Goal: Task Accomplishment & Management: Complete application form

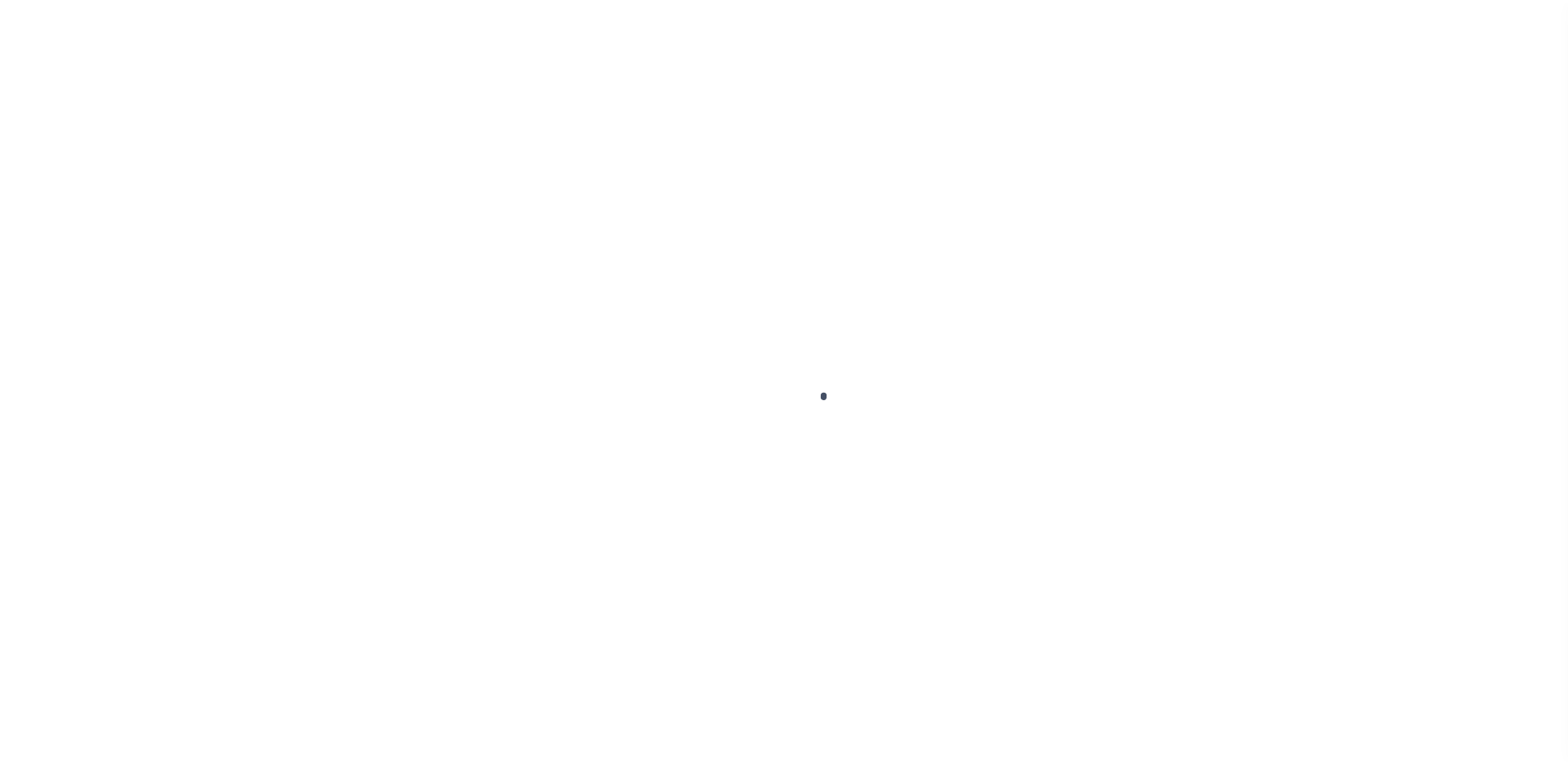
scroll to position [42, 0]
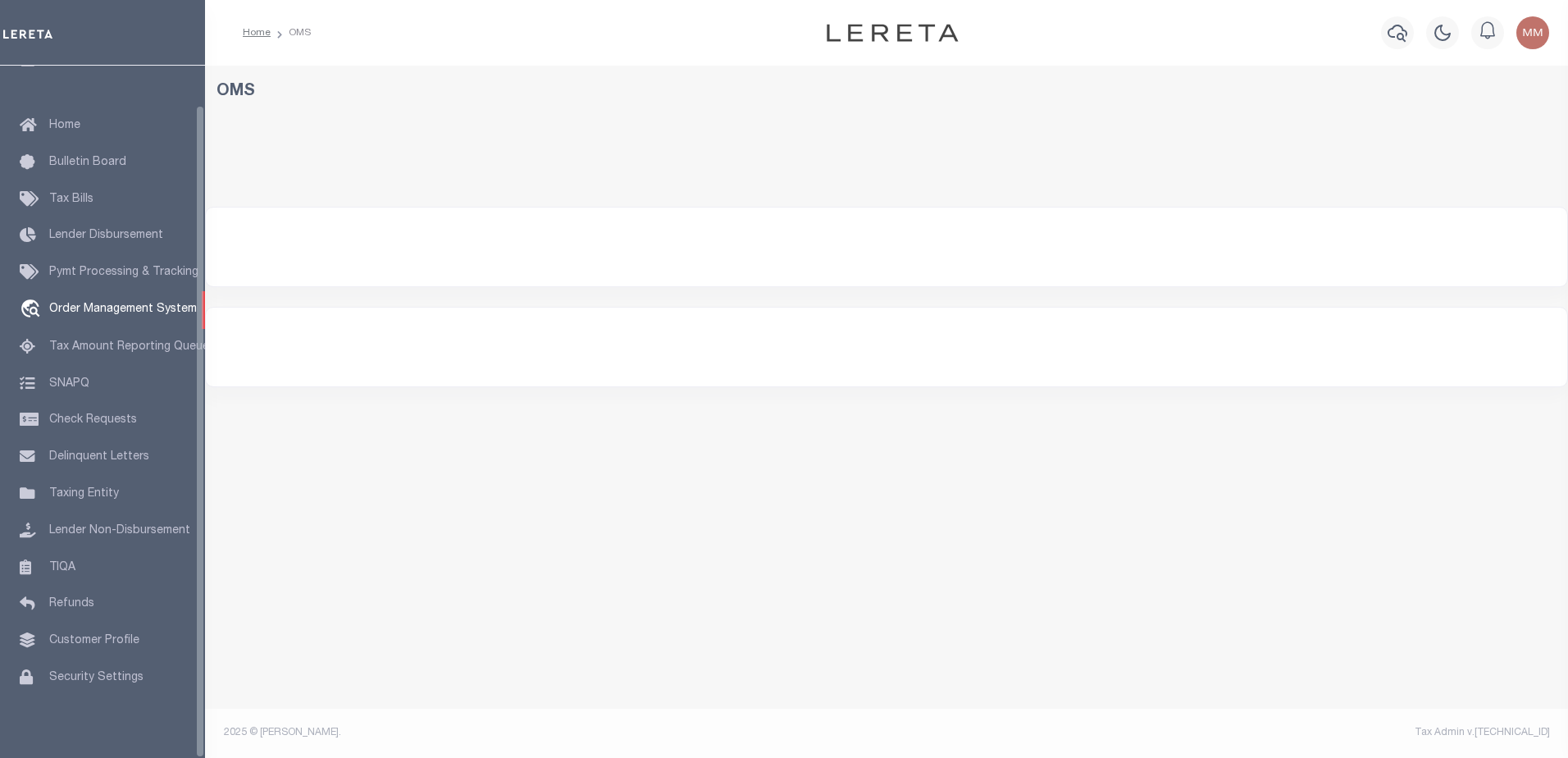
select select "200"
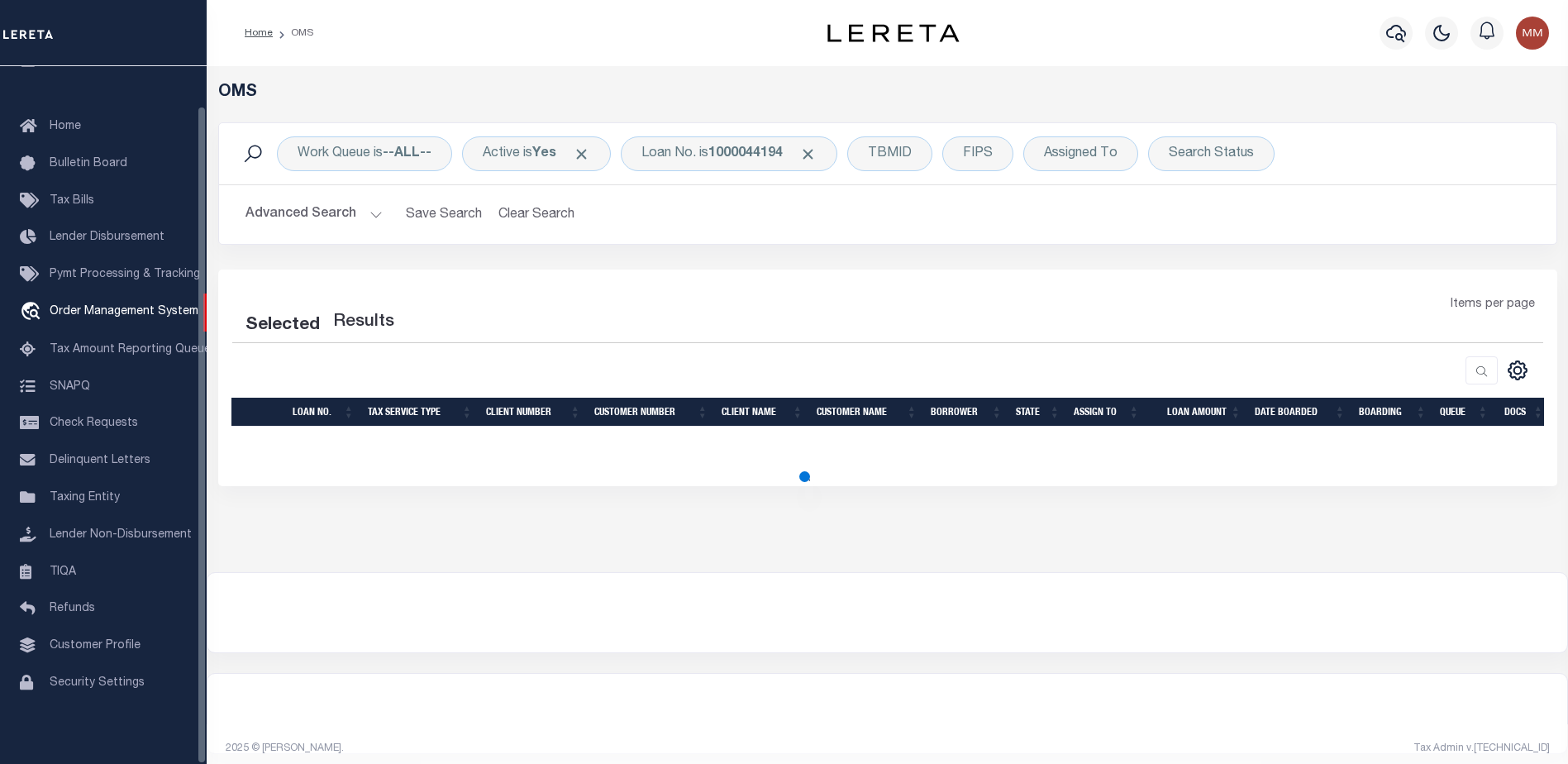
select select "200"
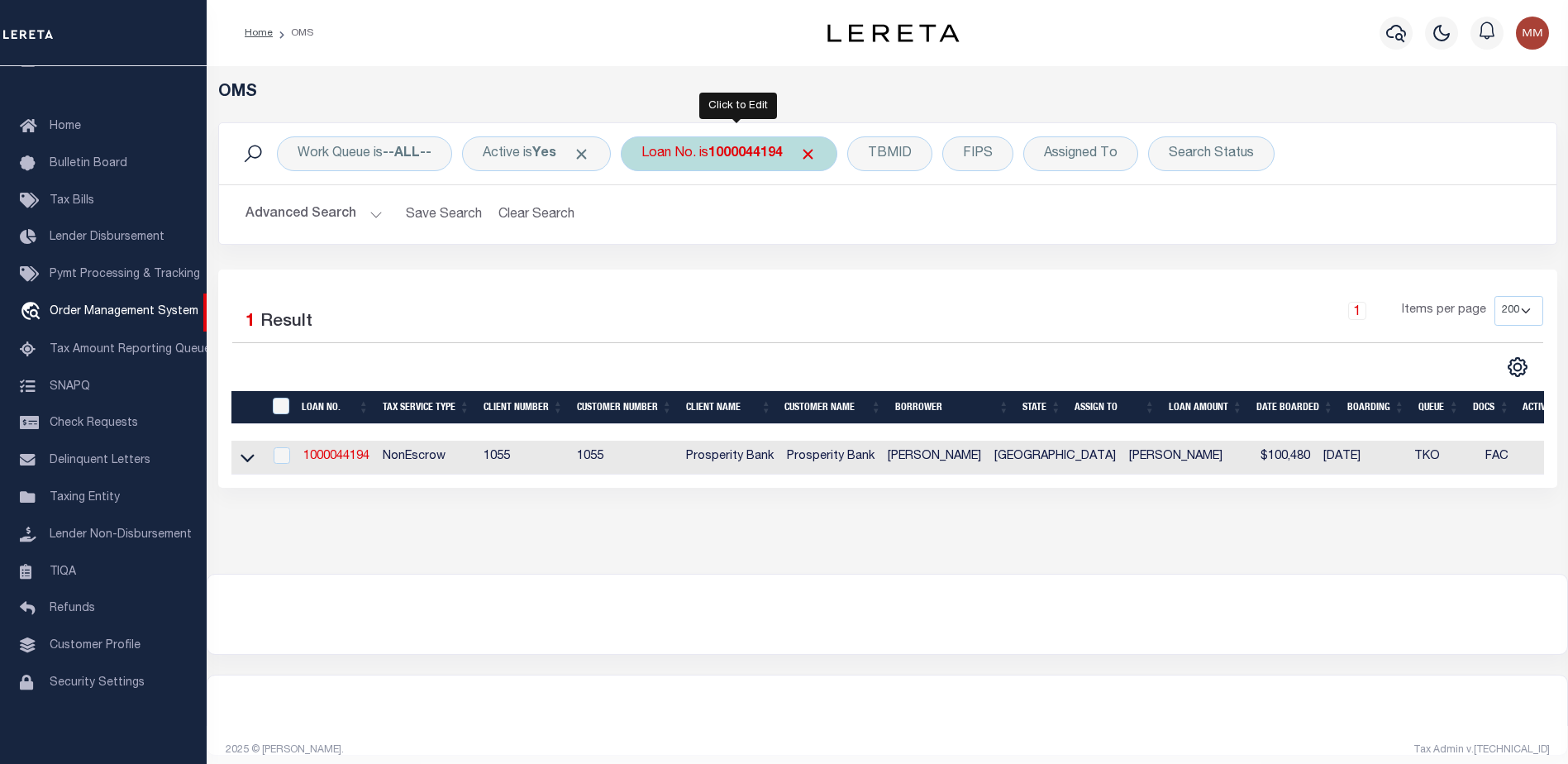
click at [748, 155] on b "1000044194" at bounding box center [745, 154] width 75 height 13
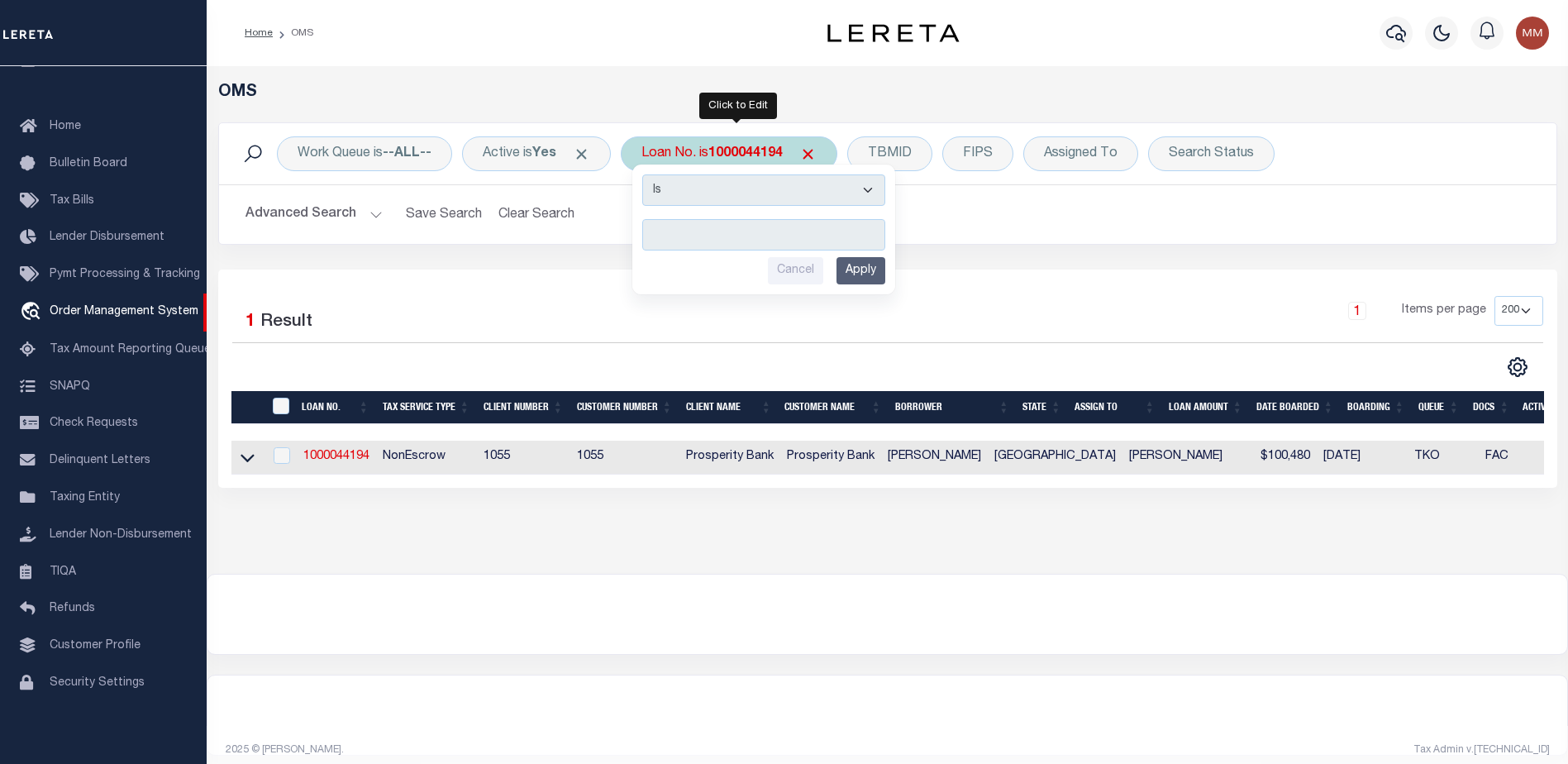
click at [695, 236] on input "text" at bounding box center [763, 235] width 243 height 31
type input "15414"
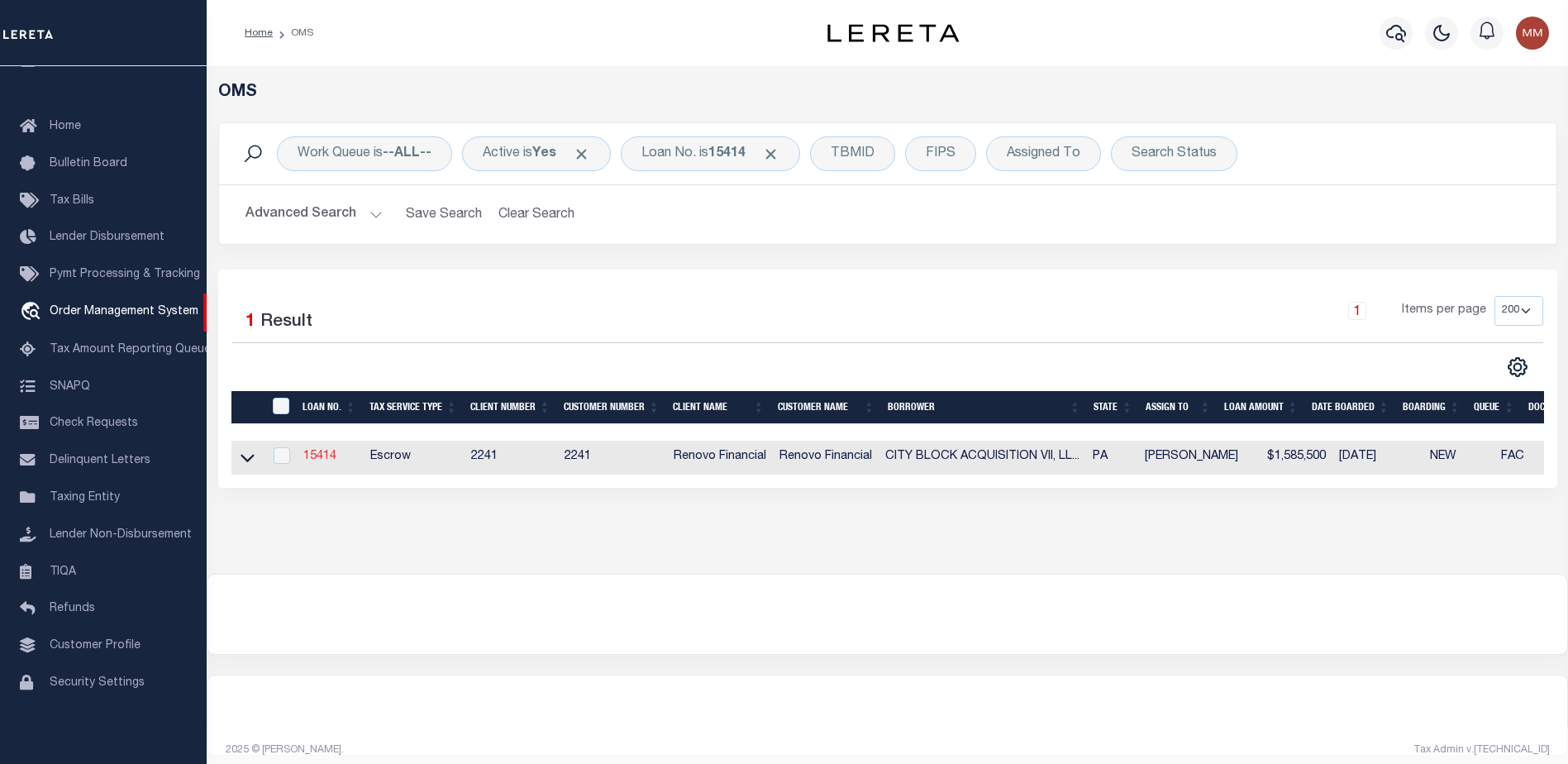
click at [325, 456] on link "15414" at bounding box center [319, 456] width 33 height 12
type input "15414"
type input "CITY BLOCK ACQUISITION VII, LLC"
select select
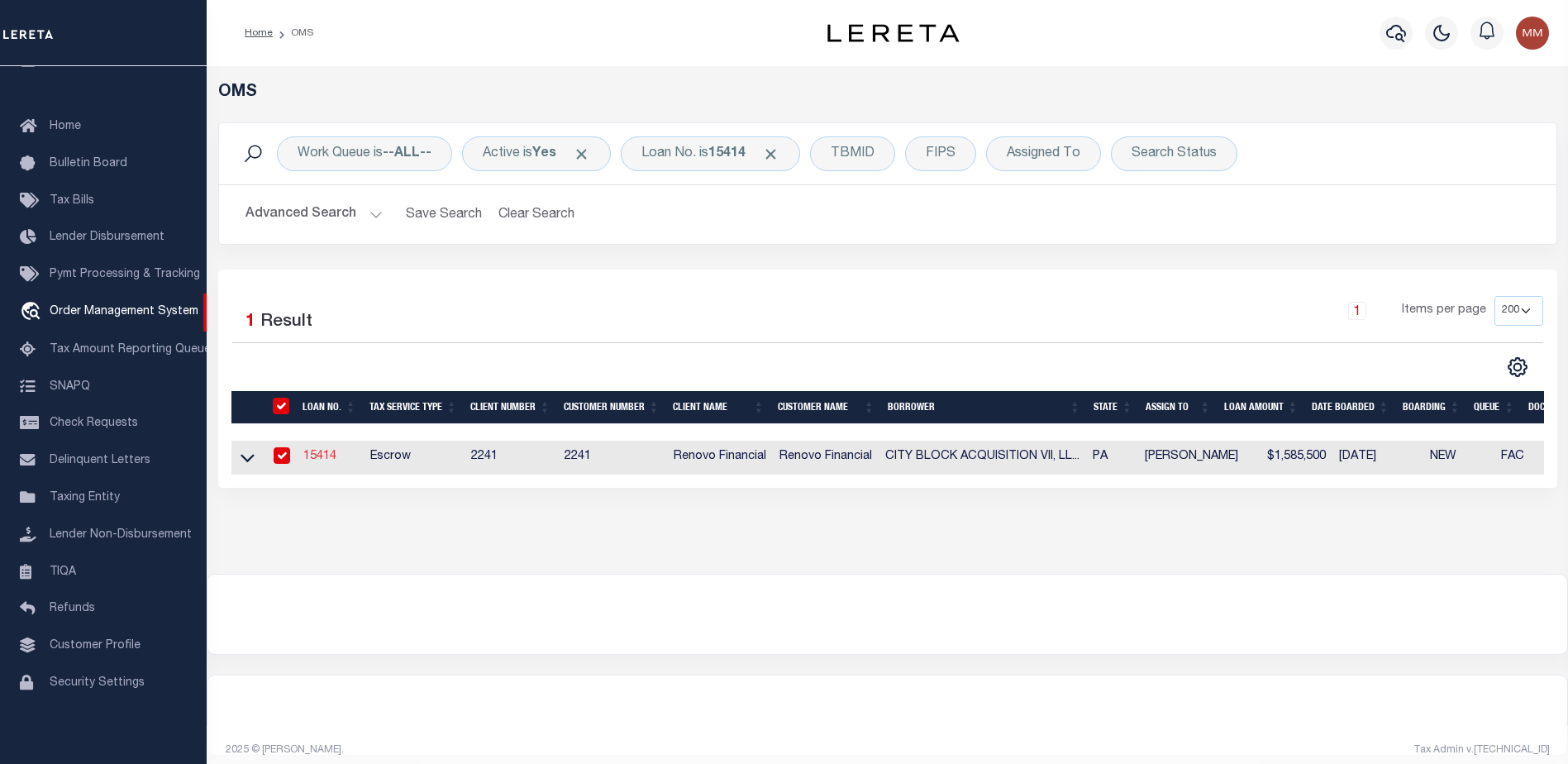
type input "63 Jericho Road"
type input "Southampton PA 18966"
select select "10"
select select "Escrow"
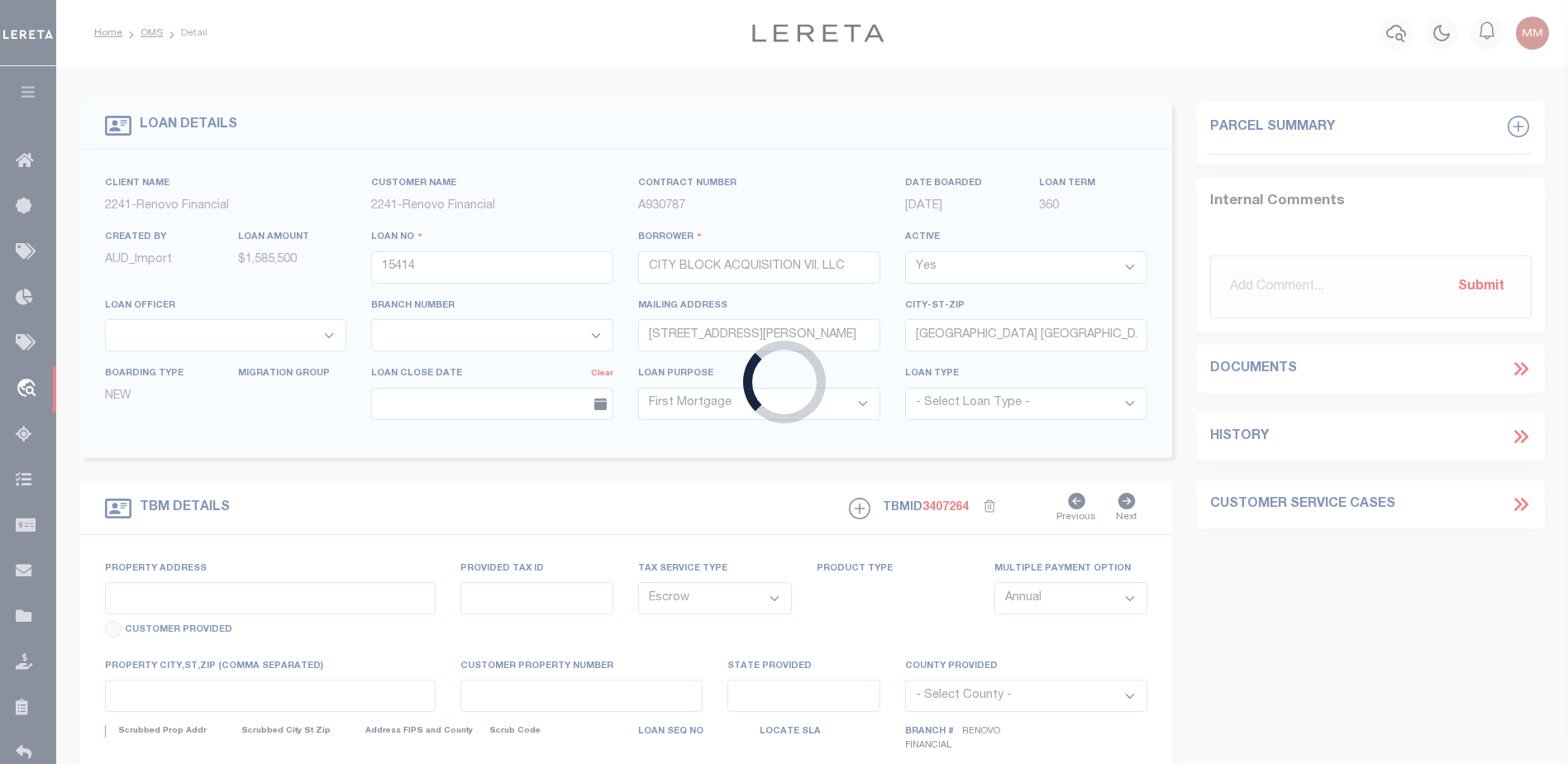
type input "1620 South 52nd Street"
select select
type input "Philadelphia, PA 19143"
type input "a0kUS000007MwXZ"
type input "PA"
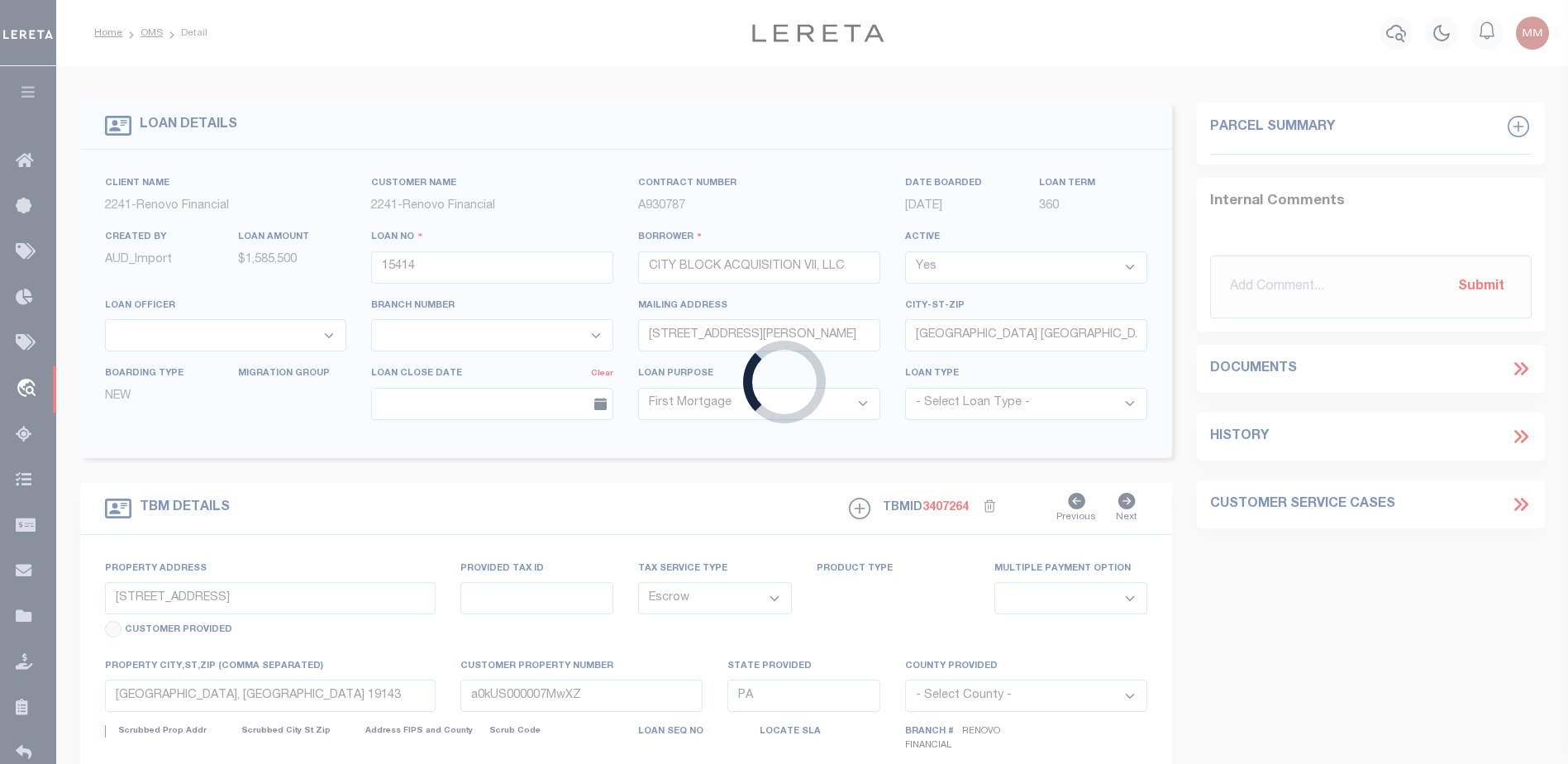
select select
type textarea "LEGAL REQUIRED"
type textarea "Liability Limited to Customer Provided Parcel"
select select "14701"
select select "25066"
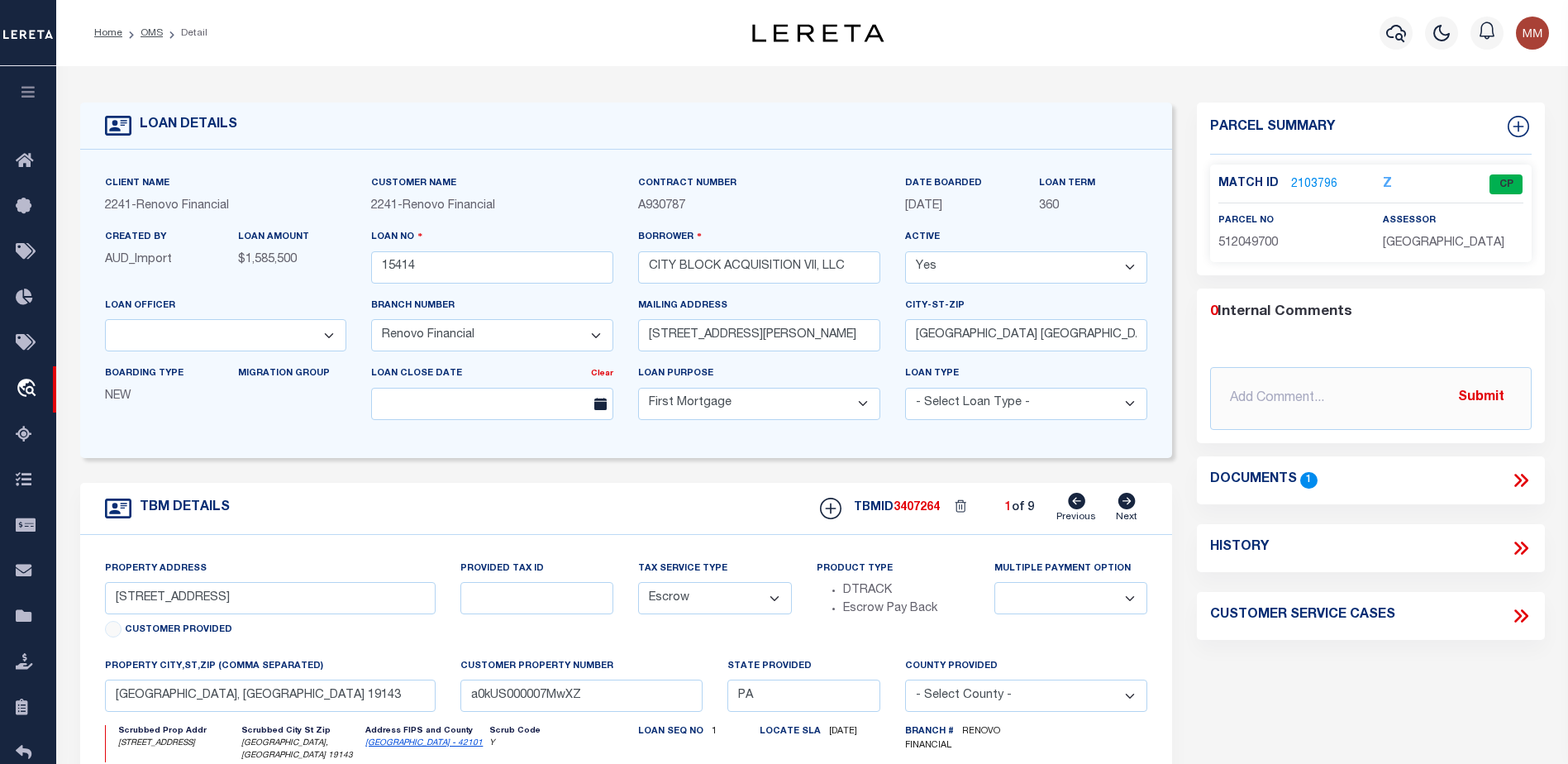
click at [1122, 507] on icon at bounding box center [1127, 500] width 18 height 17
type input "216 South Cecil Street"
select select
type input "Philadelphia, PA 19139"
type input "a0kUS000007MwR7"
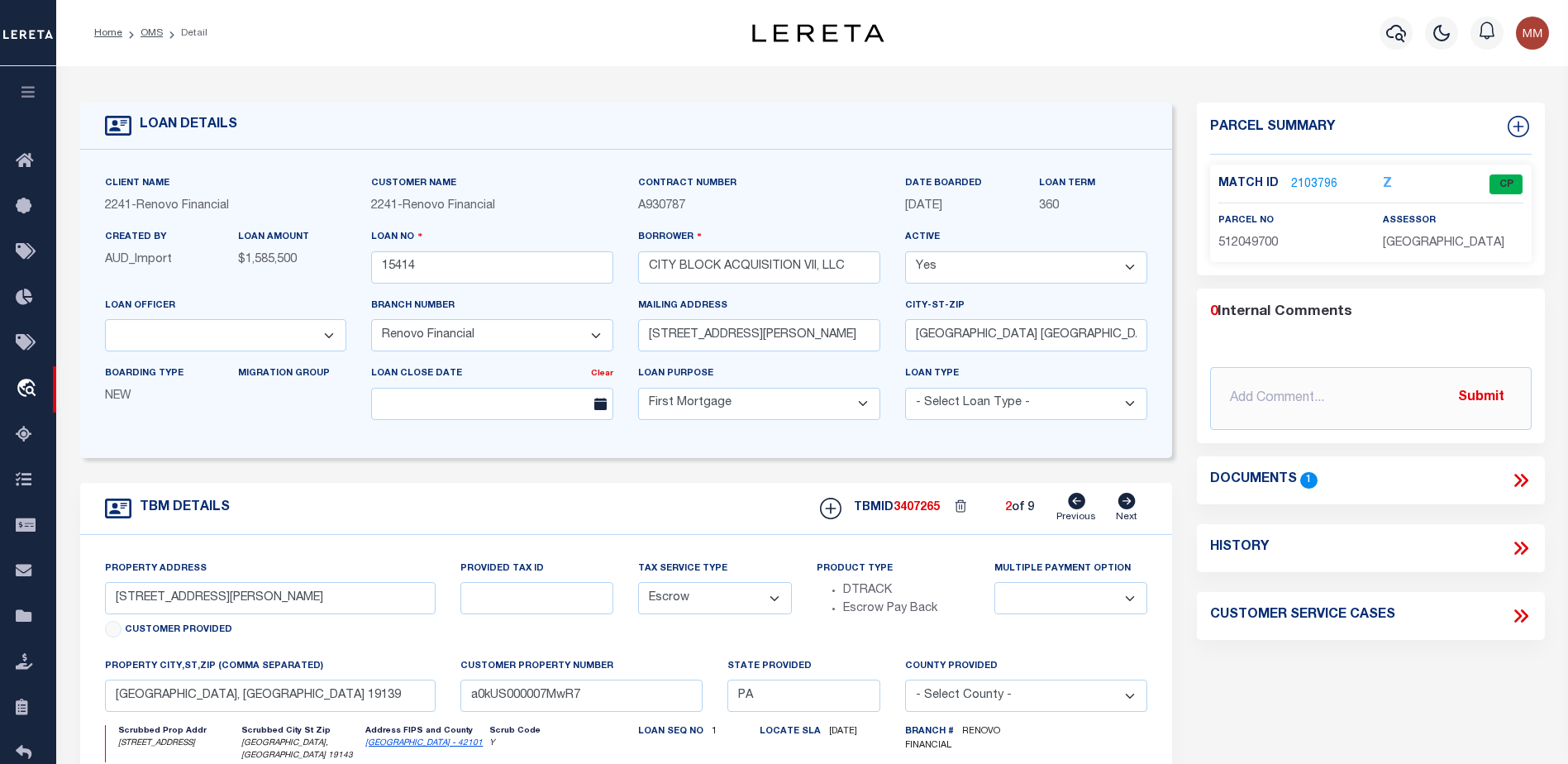
select select
click at [1122, 507] on icon at bounding box center [1127, 500] width 18 height 17
type input "404 North Hobart Street"
select select
type input "Philadelphia, PA 19131"
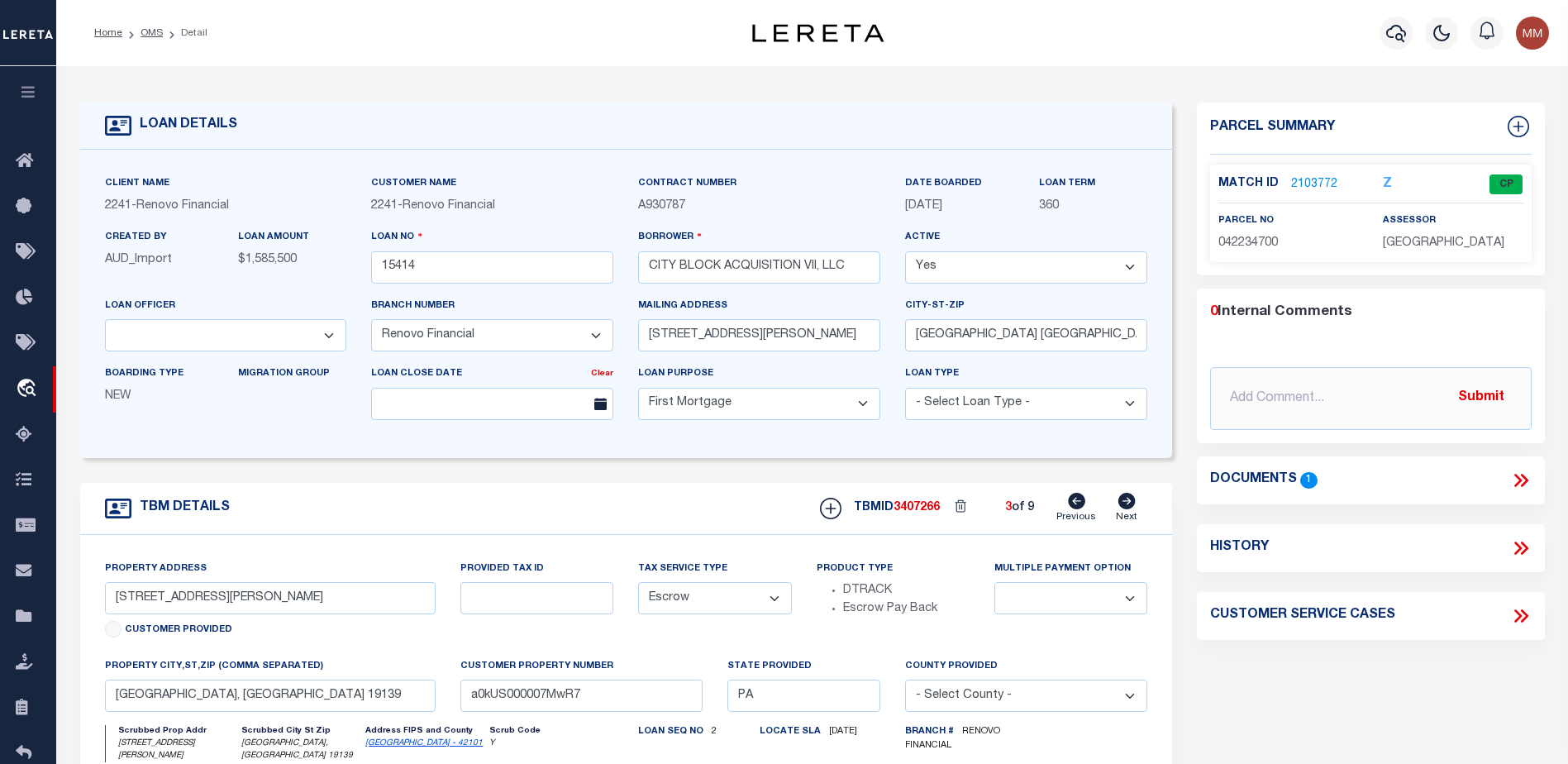
type input "a0kUS000007Negf"
select select
click at [1122, 507] on icon at bounding box center [1127, 500] width 18 height 17
type input "5429 Angora Terrace"
select select
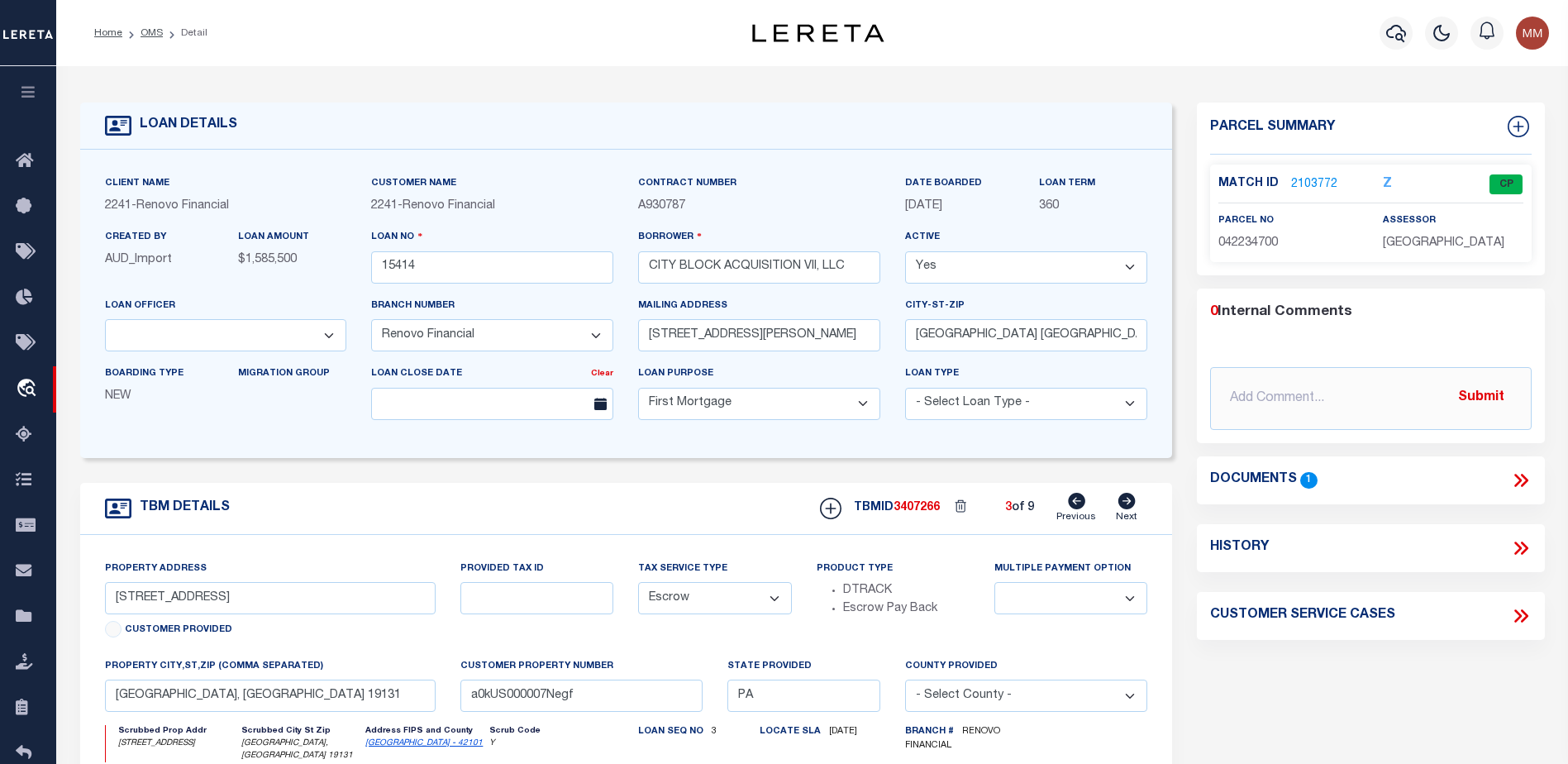
type input "Philadelphia, PA 19143"
type input "a0kUS000007MwZB"
select select
click at [1122, 507] on icon at bounding box center [1127, 500] width 18 height 17
type input "5439 Spruce Street"
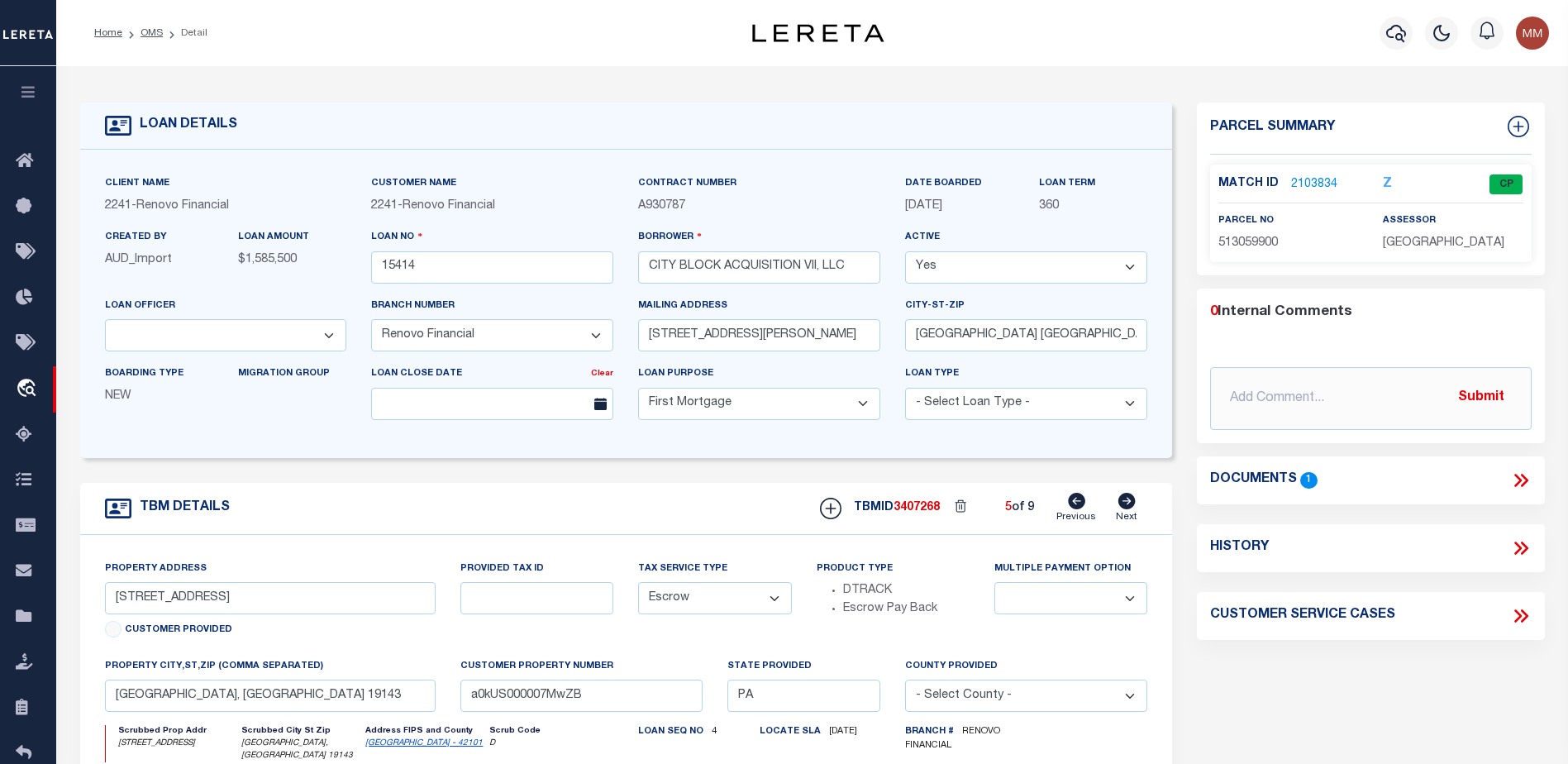
select select
type input "Philadelphia, PA 19139"
type input "a0kUS000007MwcP"
select select
click at [1122, 507] on icon at bounding box center [1127, 500] width 18 height 17
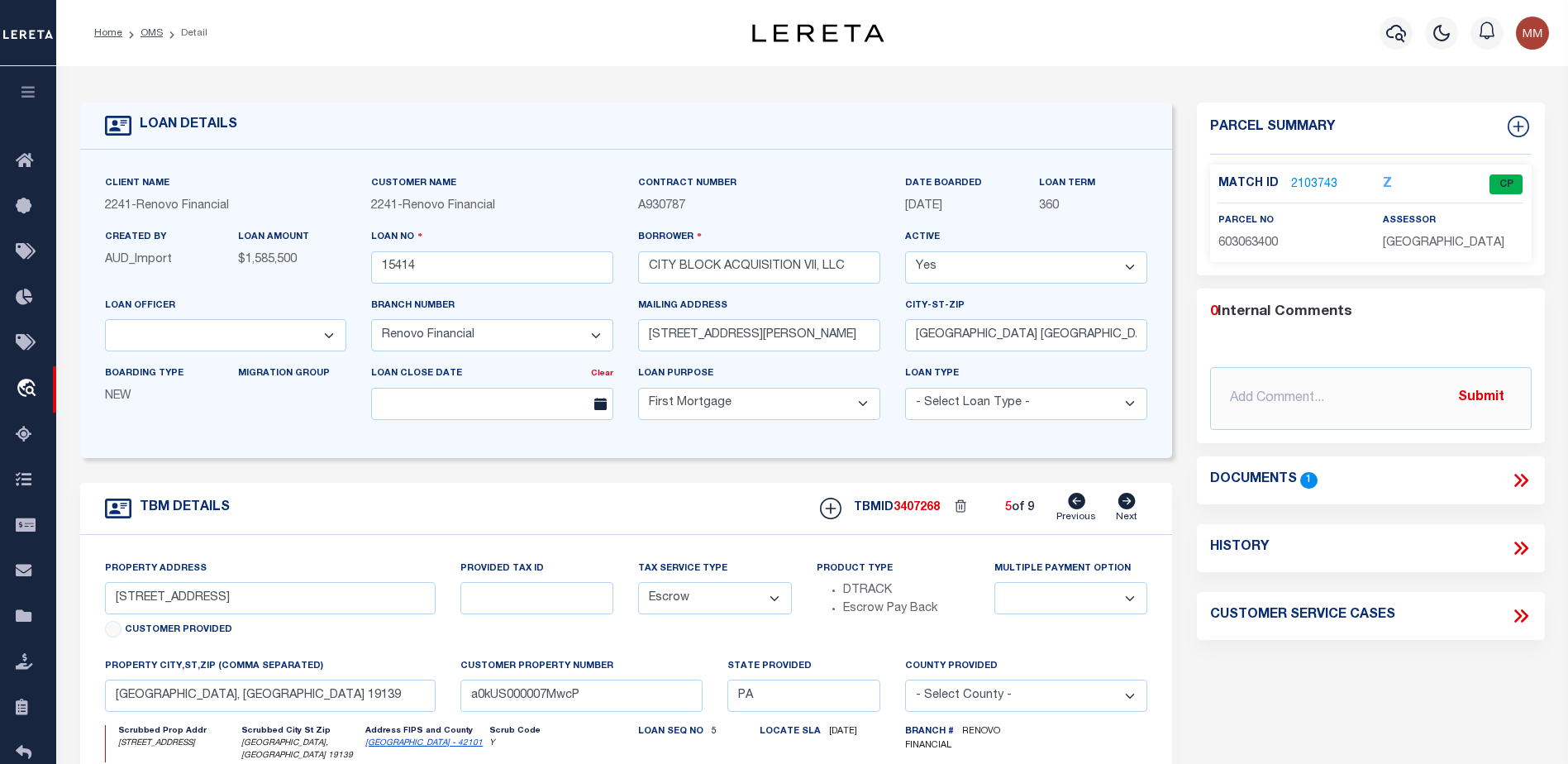
type input "5831 Ellsworth Street"
select select
type input "Philadelphia, PA 19143"
type input "a0kUS000007MwkT"
select select
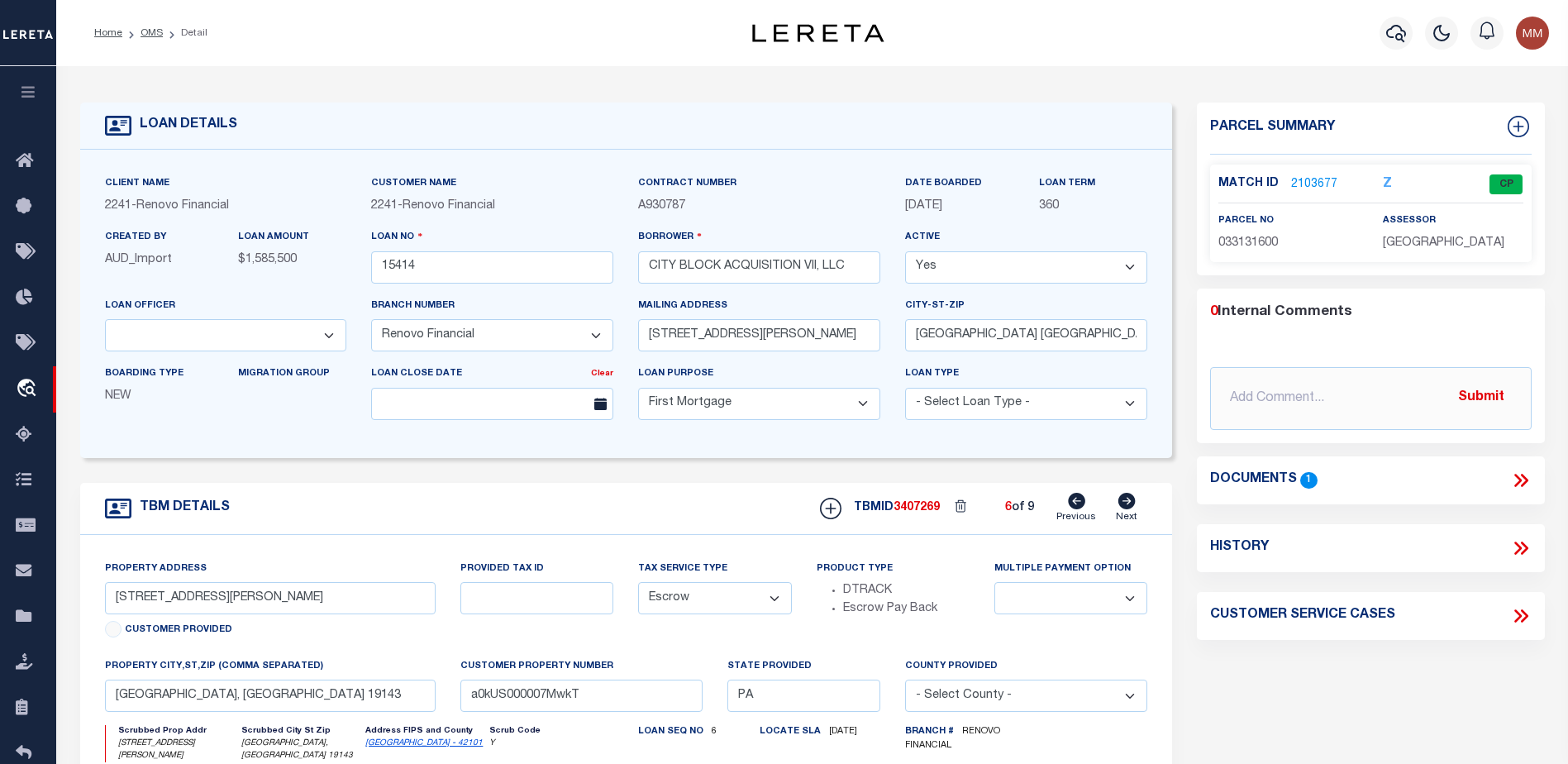
click at [1122, 507] on icon at bounding box center [1127, 500] width 18 height 17
type input "5967 Springfield Avenue"
select select
type input "a0kUS000007NetZ"
select select
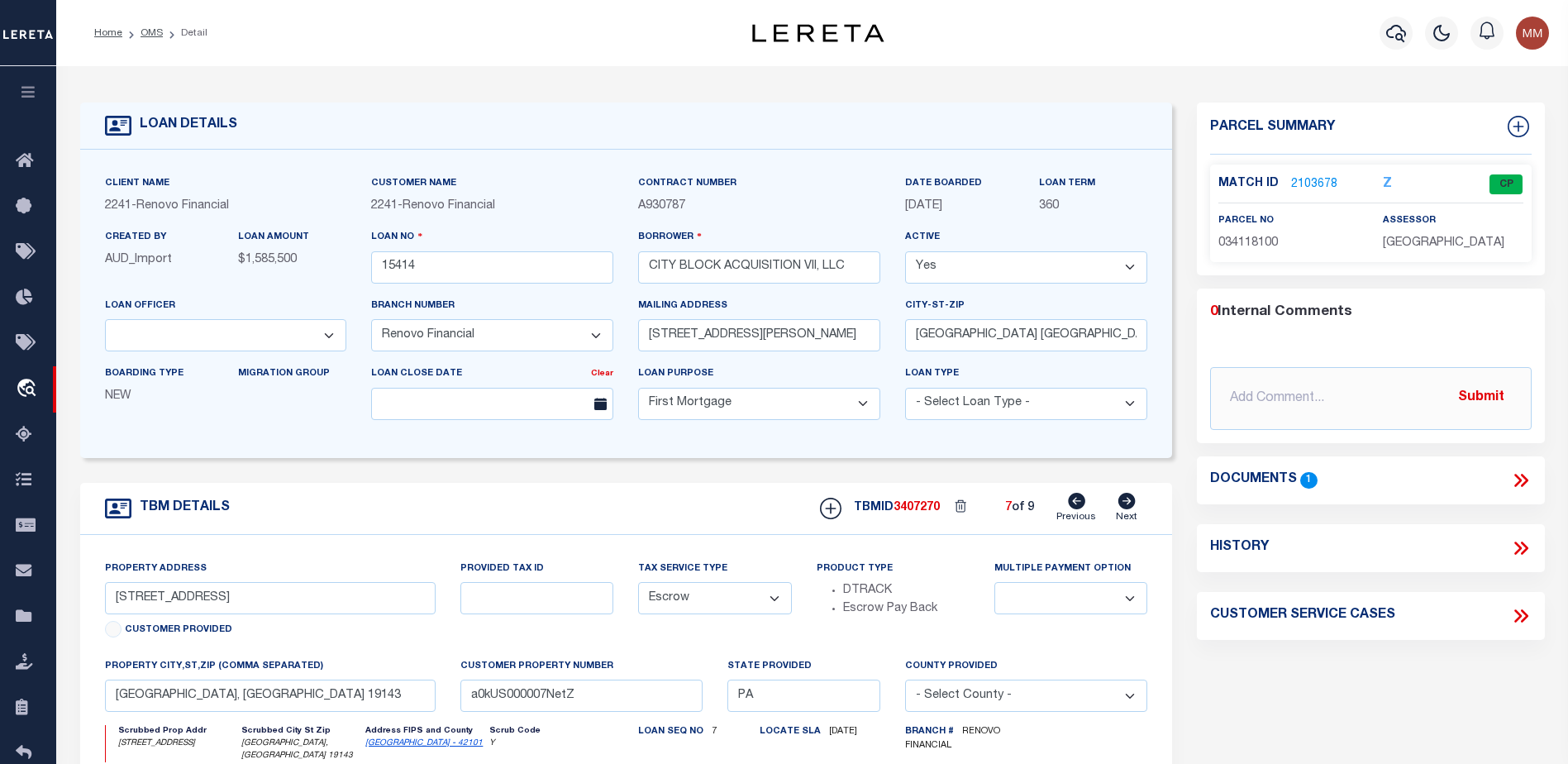
click at [1122, 507] on icon at bounding box center [1127, 500] width 18 height 17
type input "6062 Chester Avenue"
select select
type input "Philadelphia, PA 19142"
type input "a0kUS000007MwpJ"
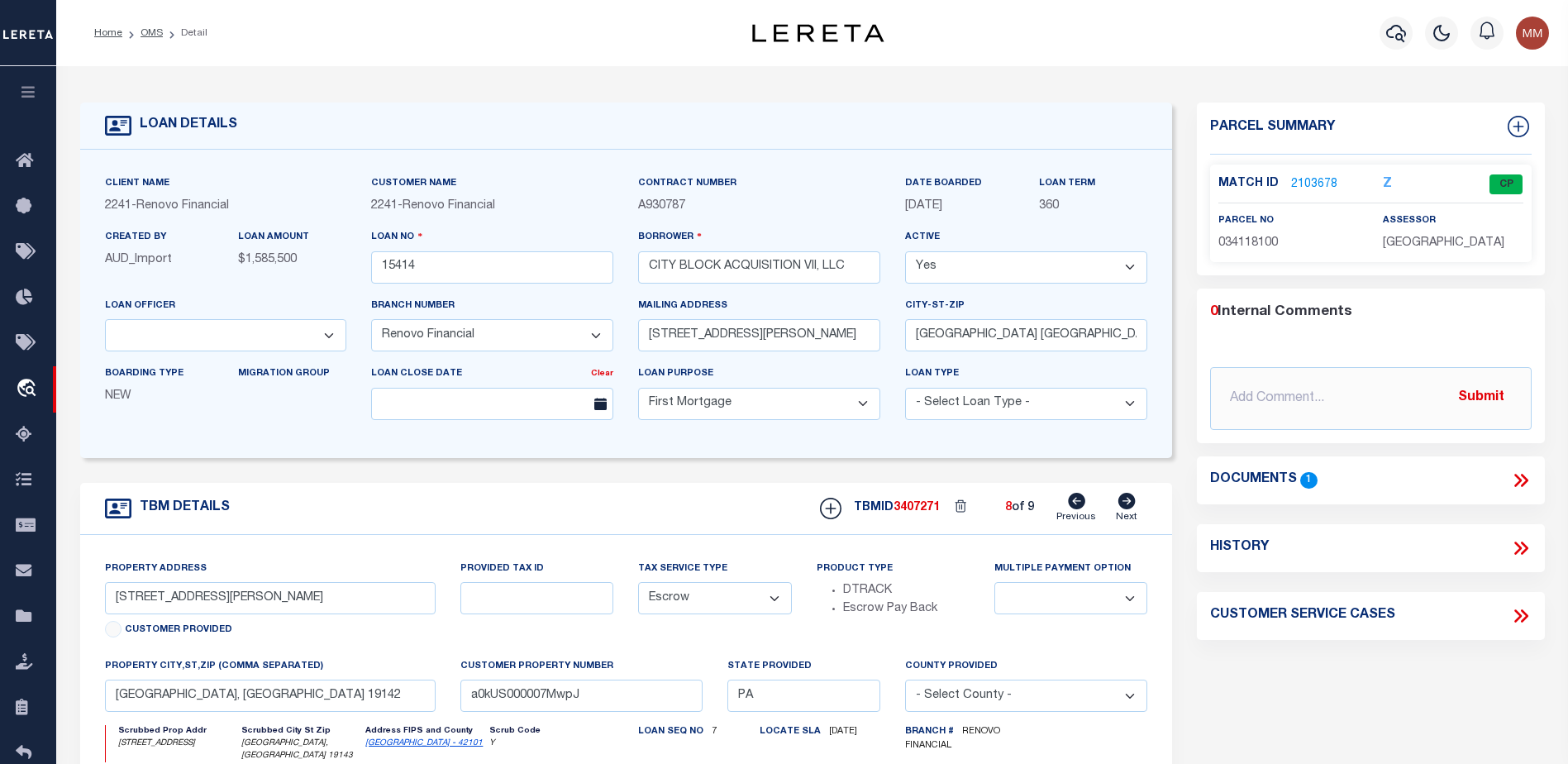
select select
click at [1122, 507] on icon at bounding box center [1127, 500] width 18 height 17
type input "6064 Chester Avenue"
select select
type input "a0kUS000007Mr87"
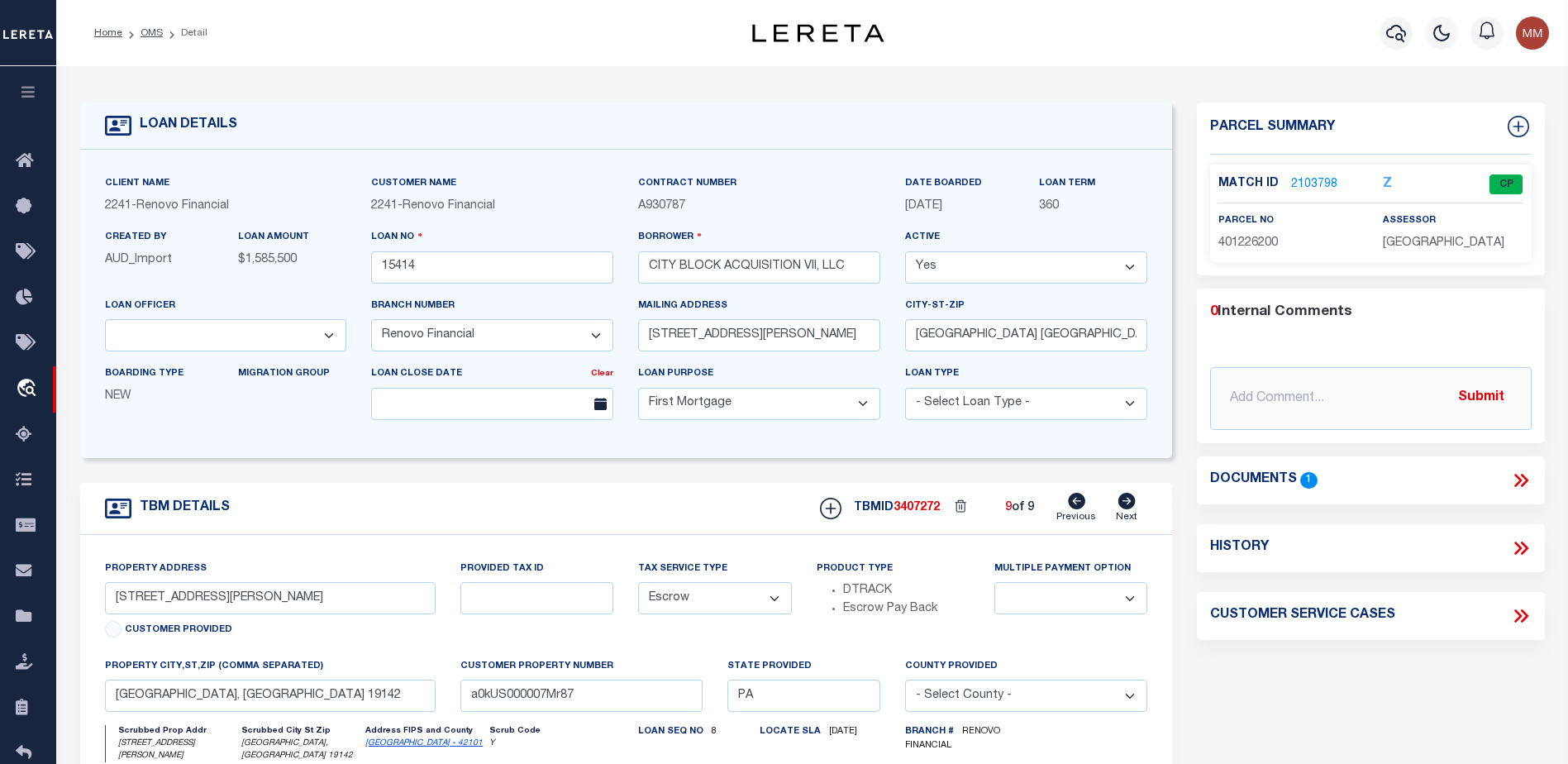
select select
click at [1122, 507] on icon at bounding box center [1127, 500] width 18 height 17
click at [1083, 514] on link "Previous" at bounding box center [1076, 507] width 40 height 31
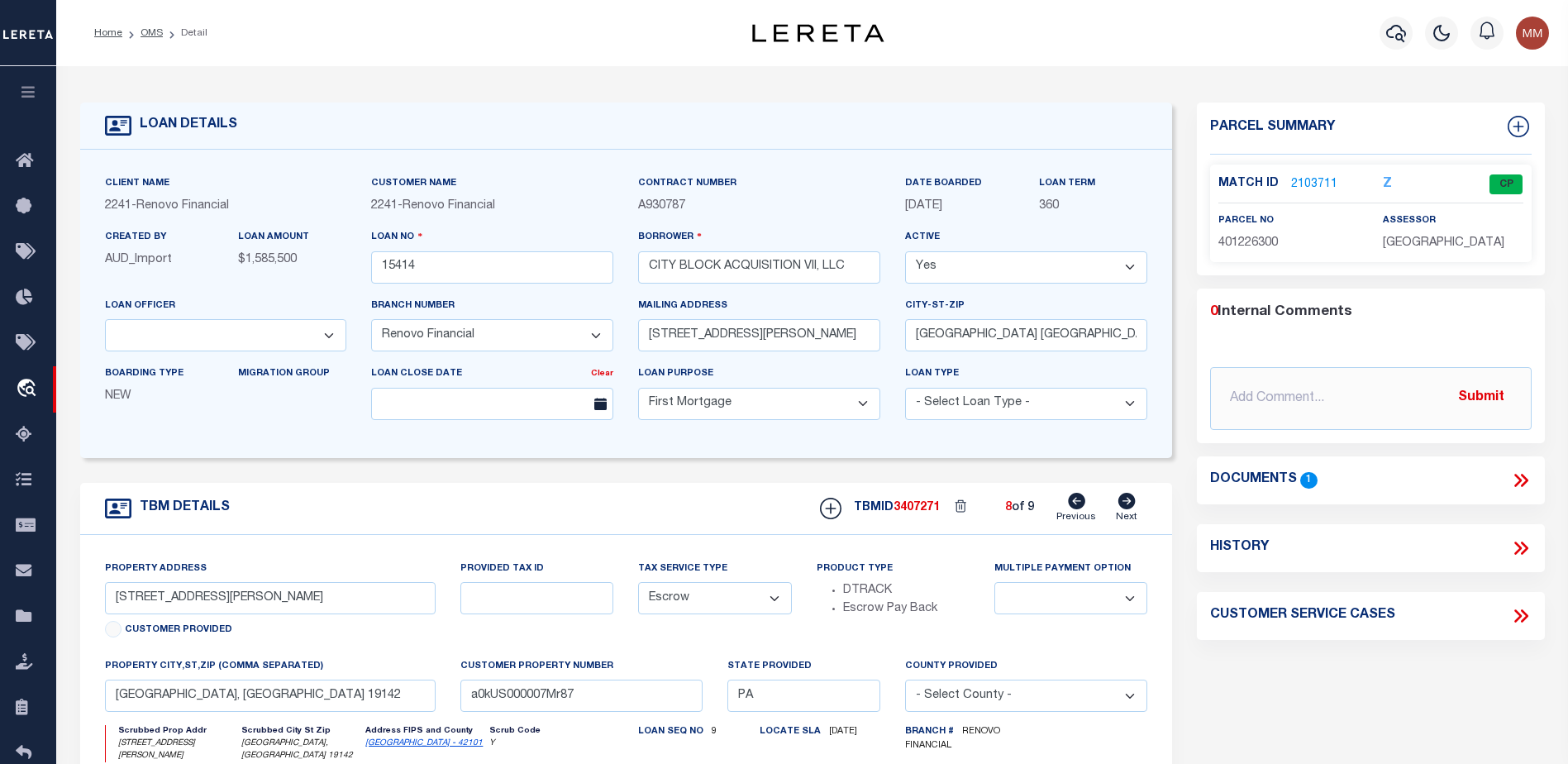
type input "6062 Chester Avenue"
select select
type input "a0kUS000007MwpJ"
select select
click at [1083, 514] on link "Previous" at bounding box center [1076, 507] width 40 height 31
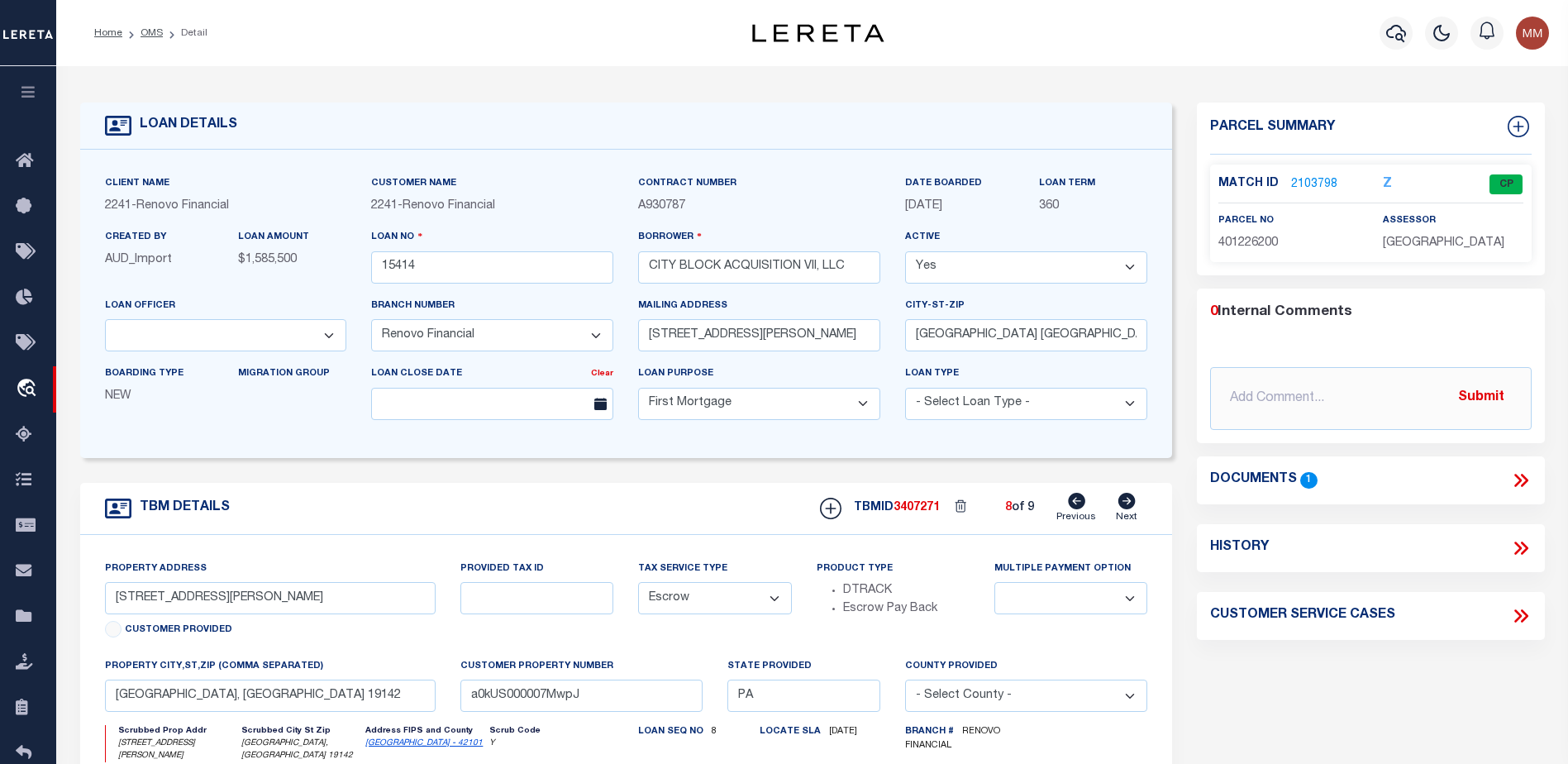
click at [1083, 514] on link "Previous" at bounding box center [1076, 507] width 40 height 31
type input "5967 Springfield Avenue"
select select
type input "Philadelphia, PA 19143"
type input "a0kUS000007NetZ"
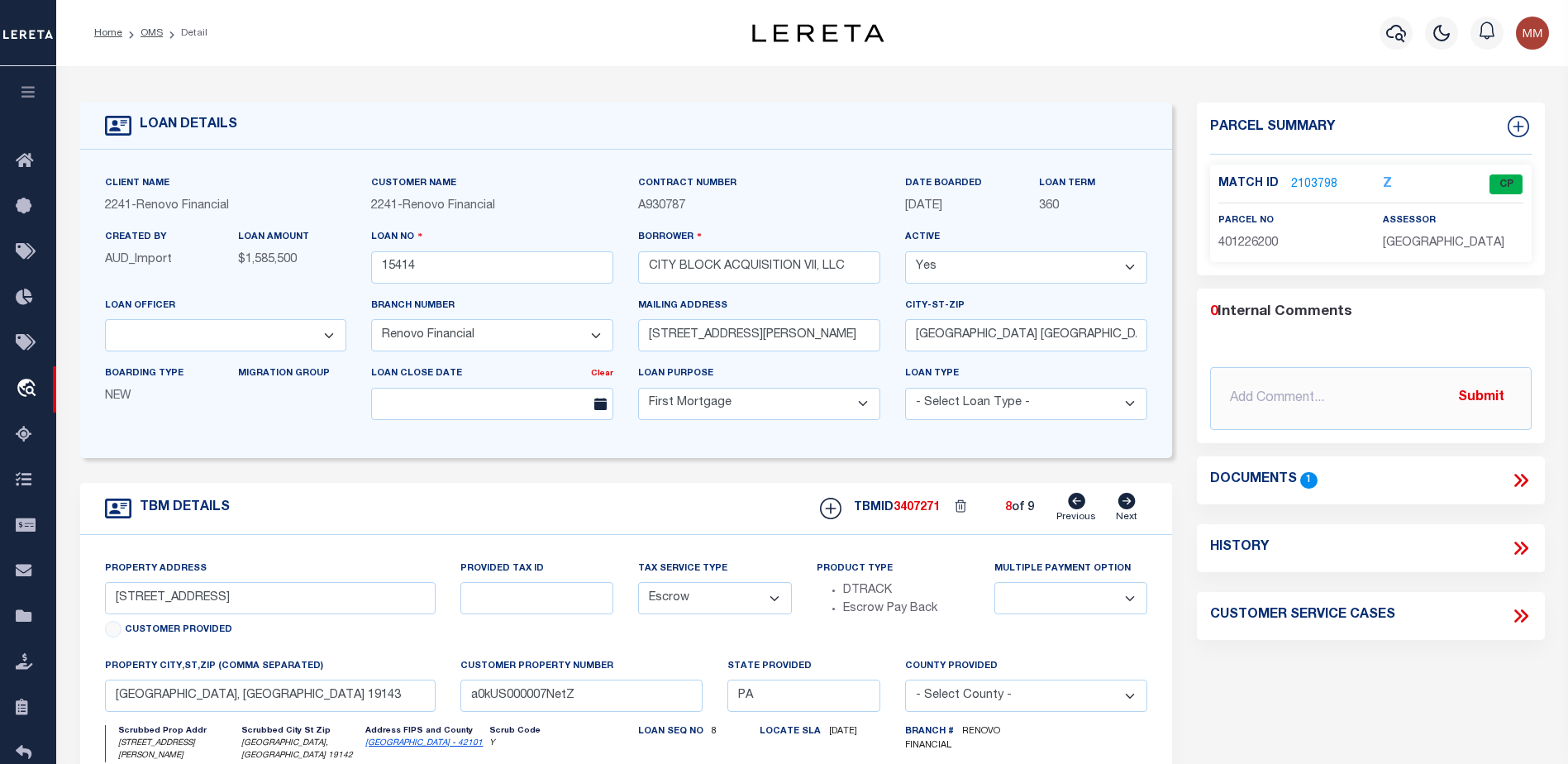
select select
type input "5831 Ellsworth Street"
select select
type input "a0kUS000007MwkT"
select select
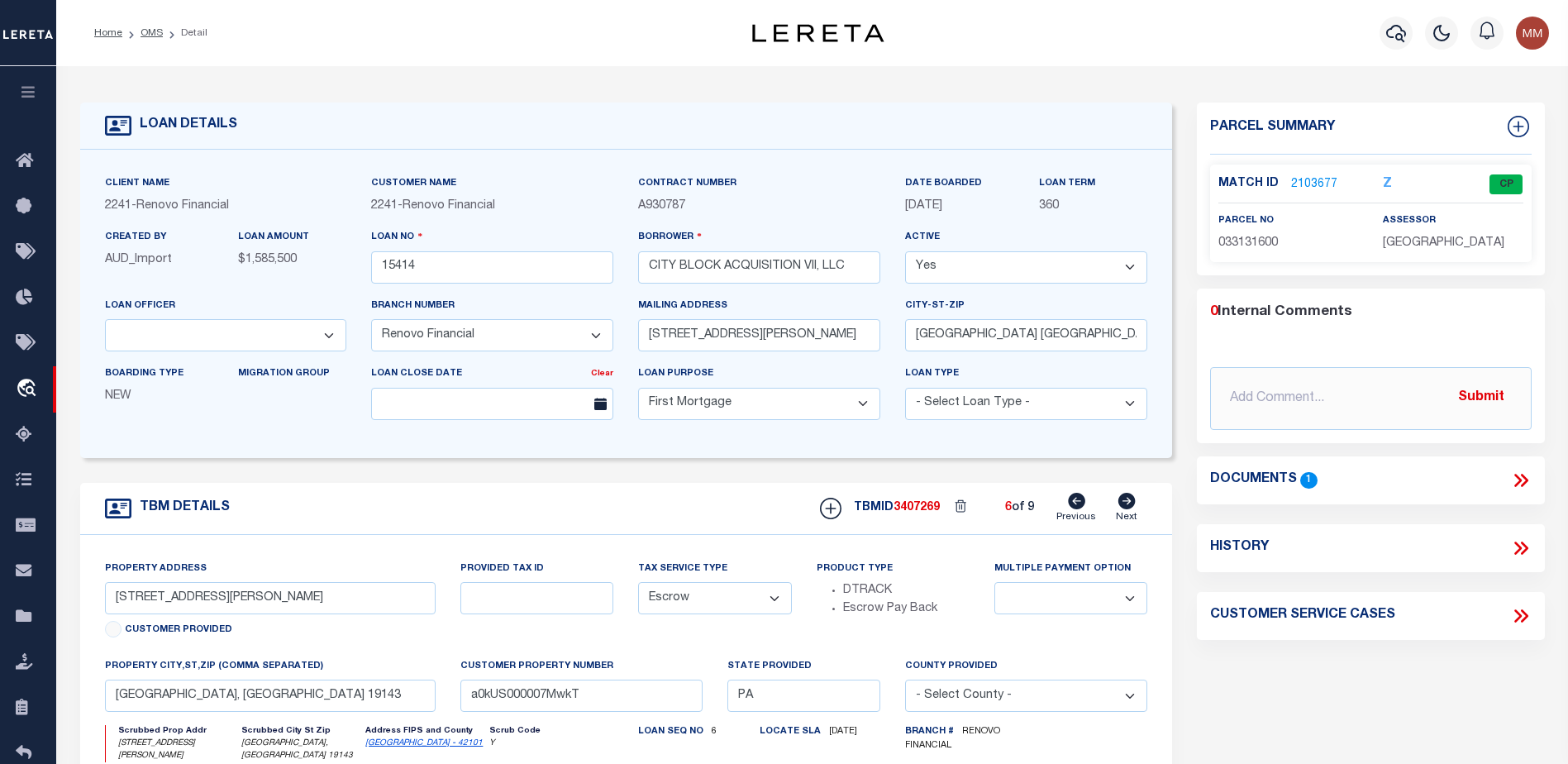
click at [1083, 514] on link "Previous" at bounding box center [1076, 507] width 40 height 31
type input "5439 Spruce Street"
select select
type input "Philadelphia, PA 19139"
type input "a0kUS000007MwcP"
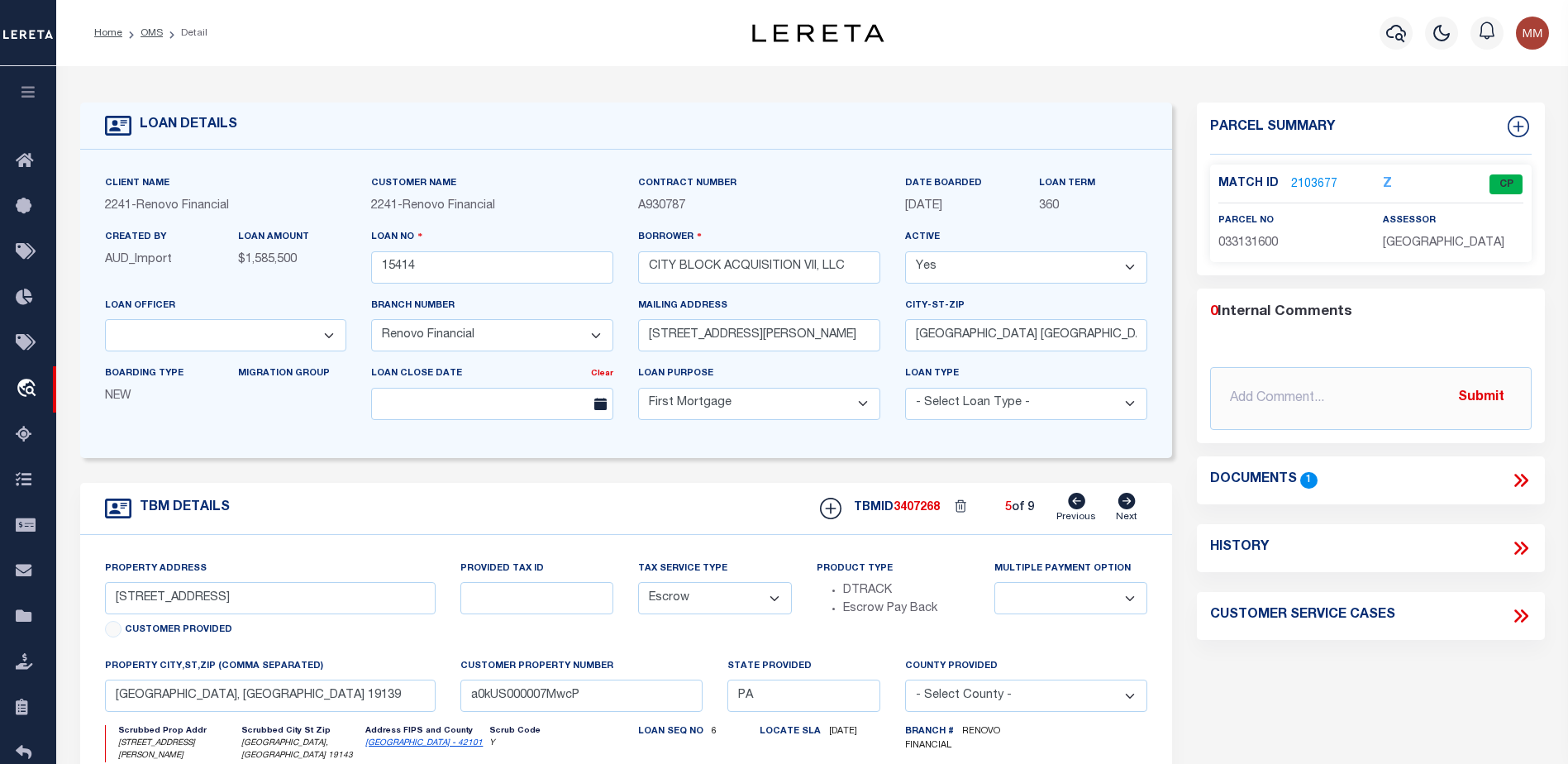
select select
click at [1083, 514] on link "Previous" at bounding box center [1076, 507] width 40 height 31
type input "5429 Angora Terrace"
select select
type input "Philadelphia, PA 19143"
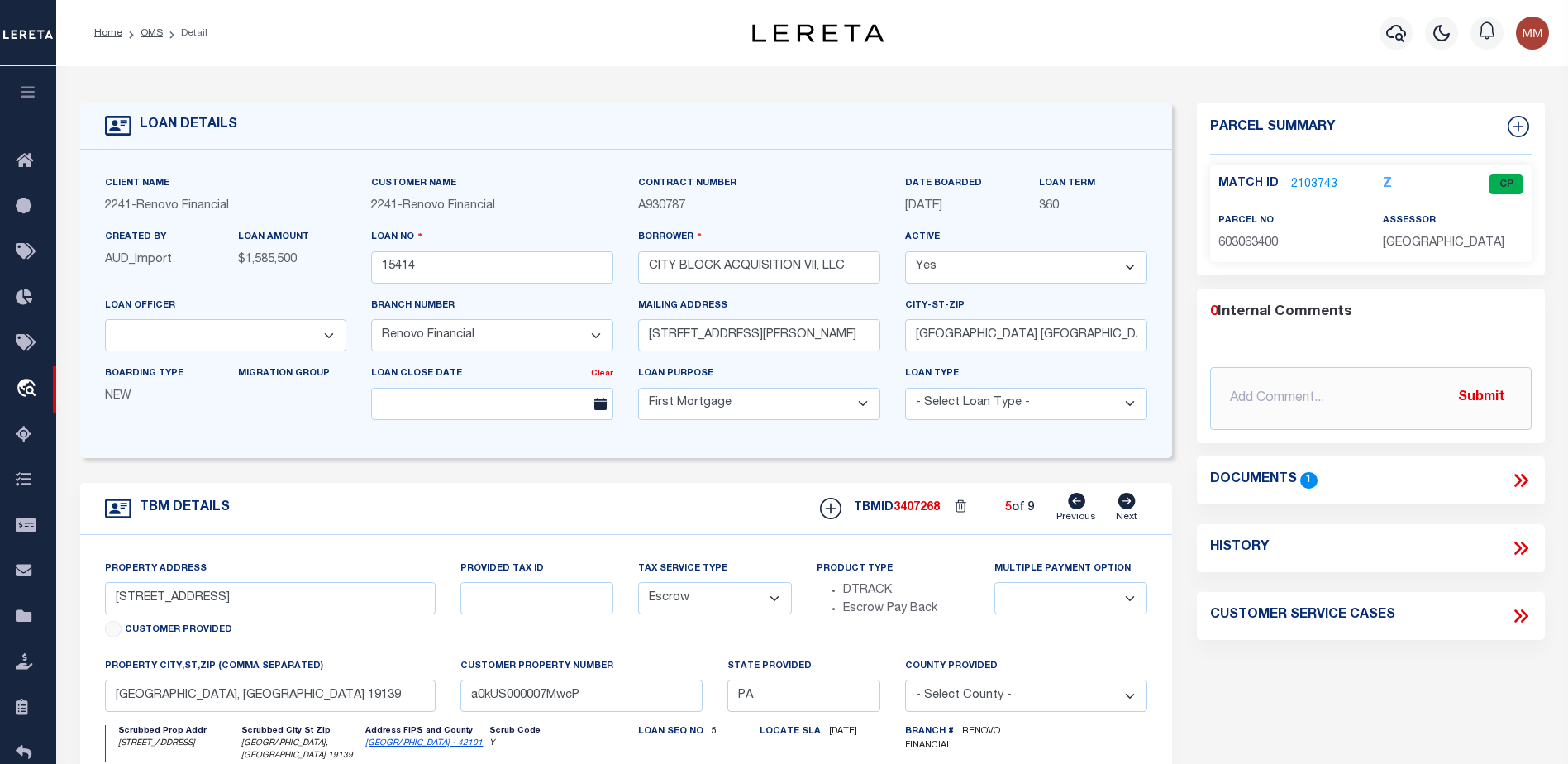
type input "a0kUS000007MwZB"
select select
click at [1083, 514] on link "Previous" at bounding box center [1076, 507] width 40 height 31
type input "404 North Hobart Street"
select select
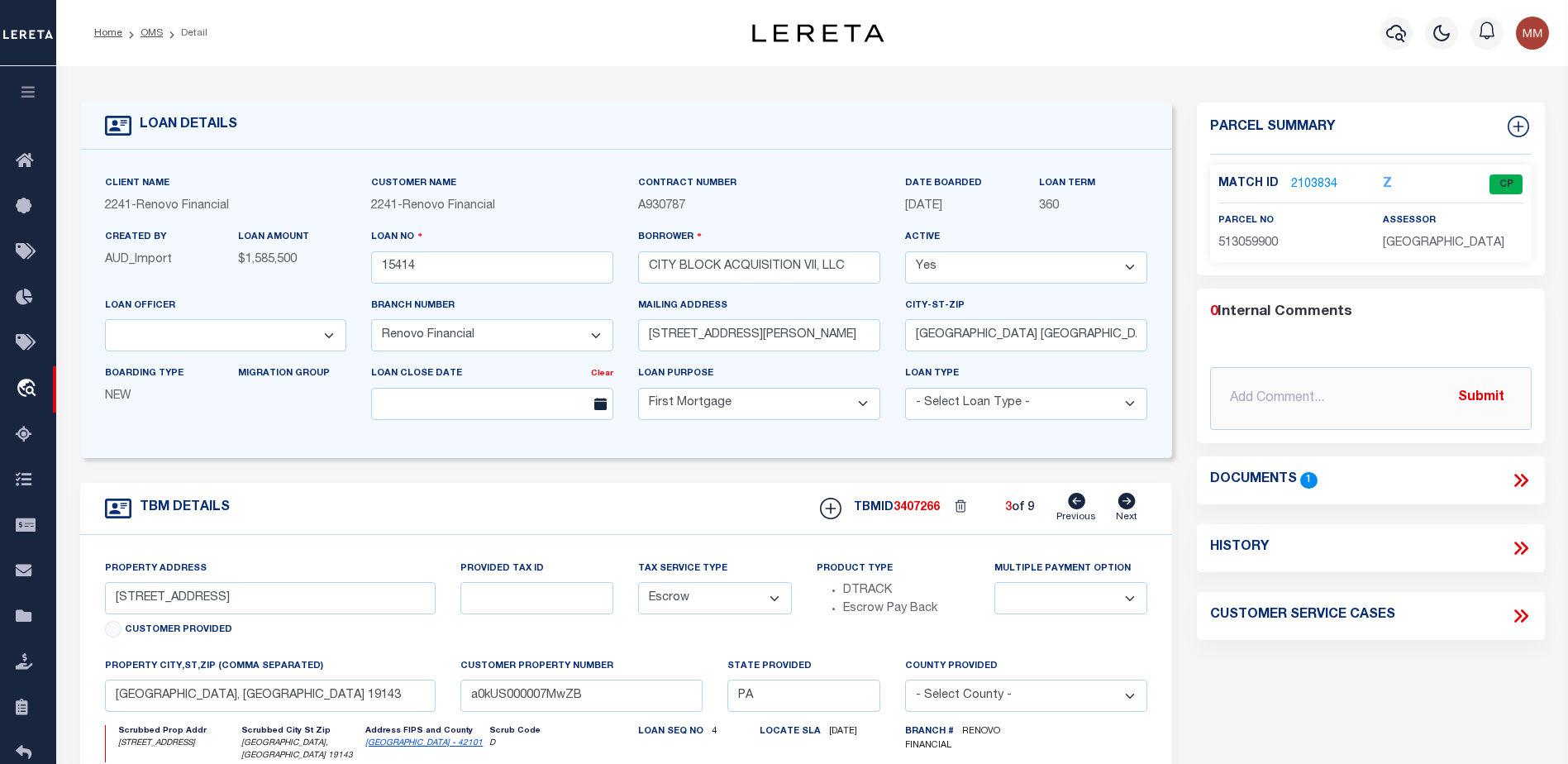
type input "Philadelphia, PA 19131"
type input "a0kUS000007Negf"
select select
click at [1083, 514] on link "Previous" at bounding box center [1076, 507] width 40 height 31
type input "216 South Cecil Street"
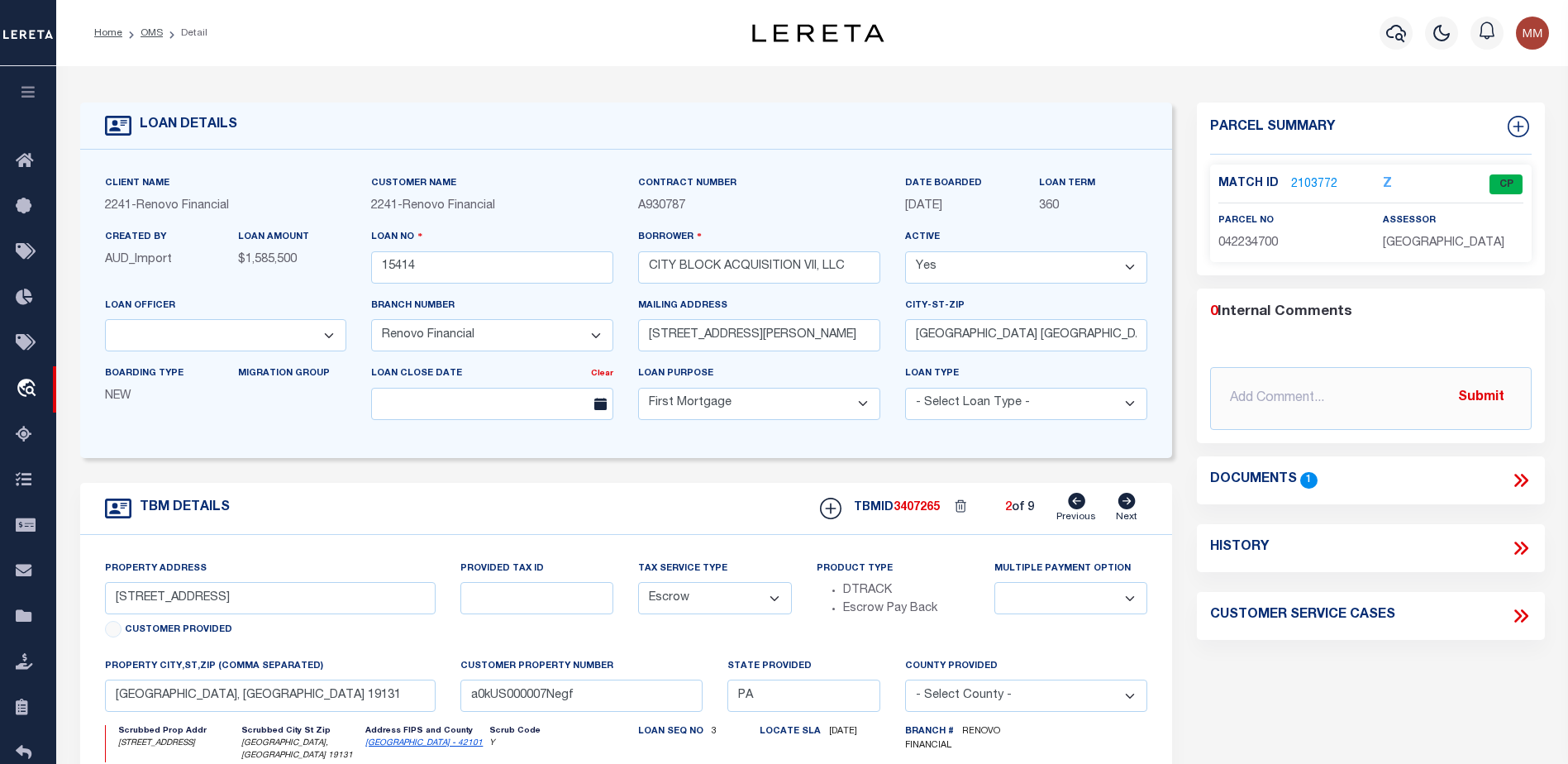
select select
type input "Philadelphia, PA 19139"
type input "a0kUS000007MwR7"
select select
click at [1308, 176] on link "2103797" at bounding box center [1314, 185] width 46 height 18
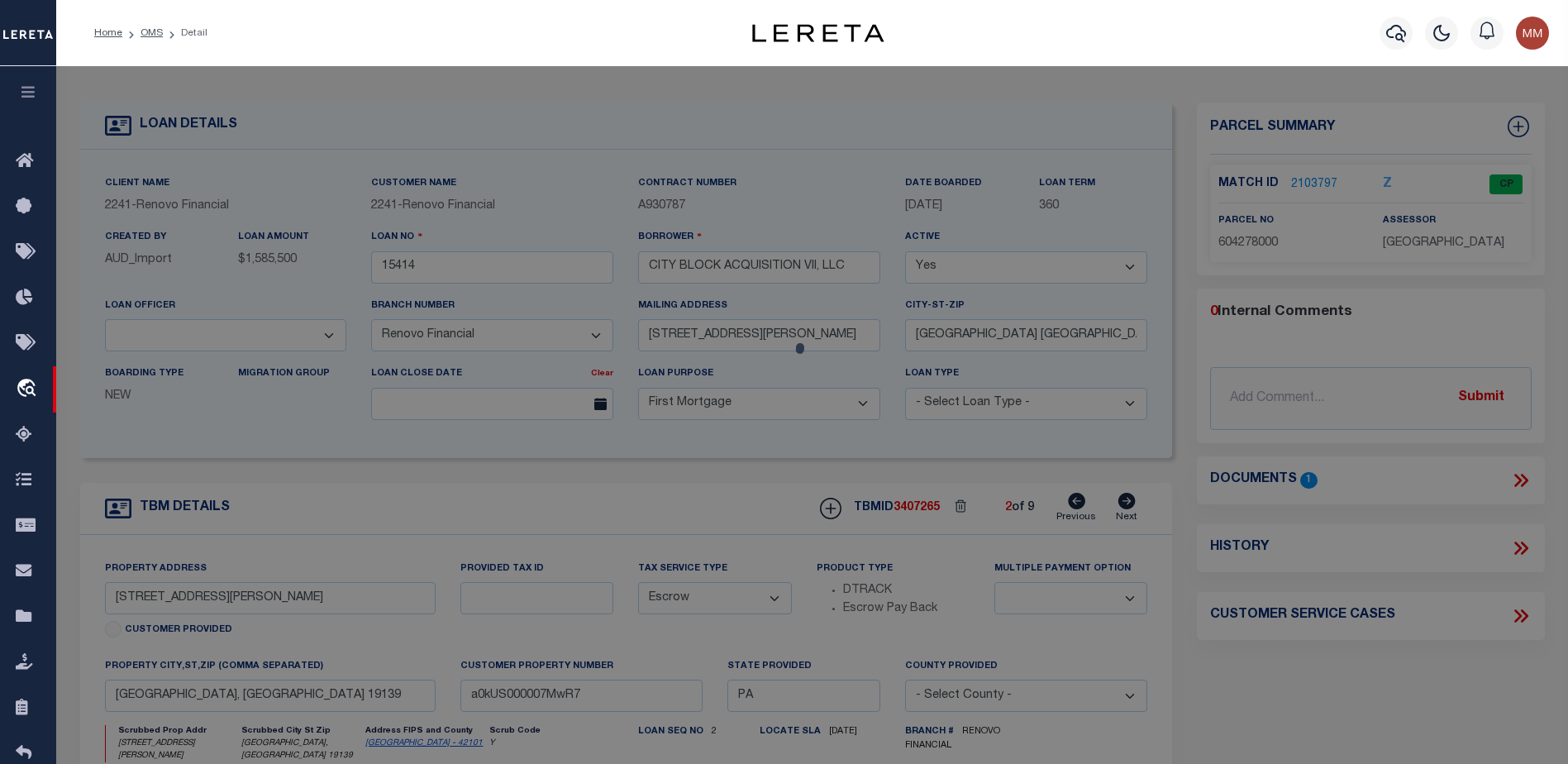
checkbox input "false"
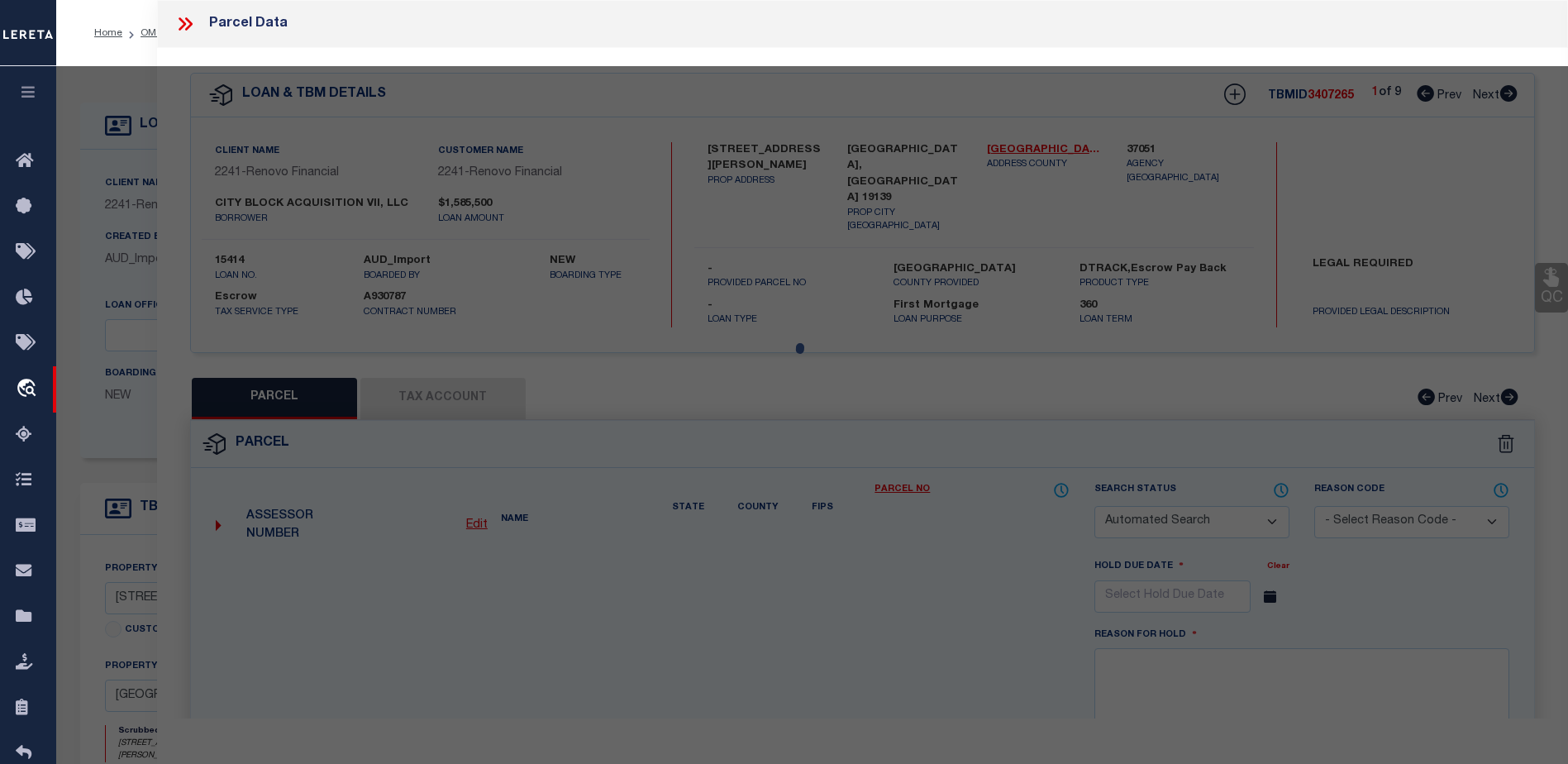
select select "CP"
type input "CITY BLOCK ACQUISITION IX LLC"
select select "AGW"
select select
type input "216 S CECIL ST"
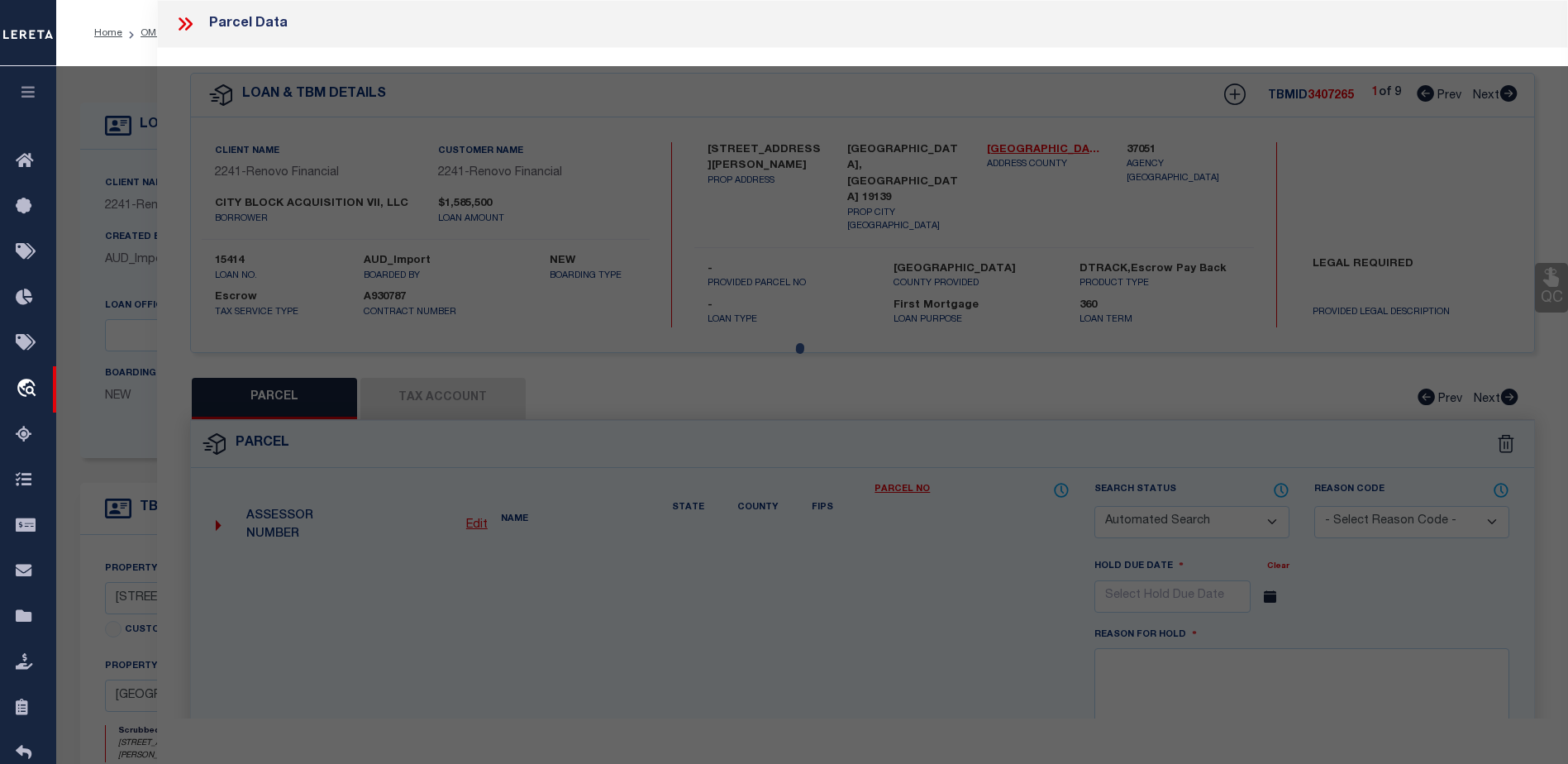
type textarea "ROW PORCH FRONT"
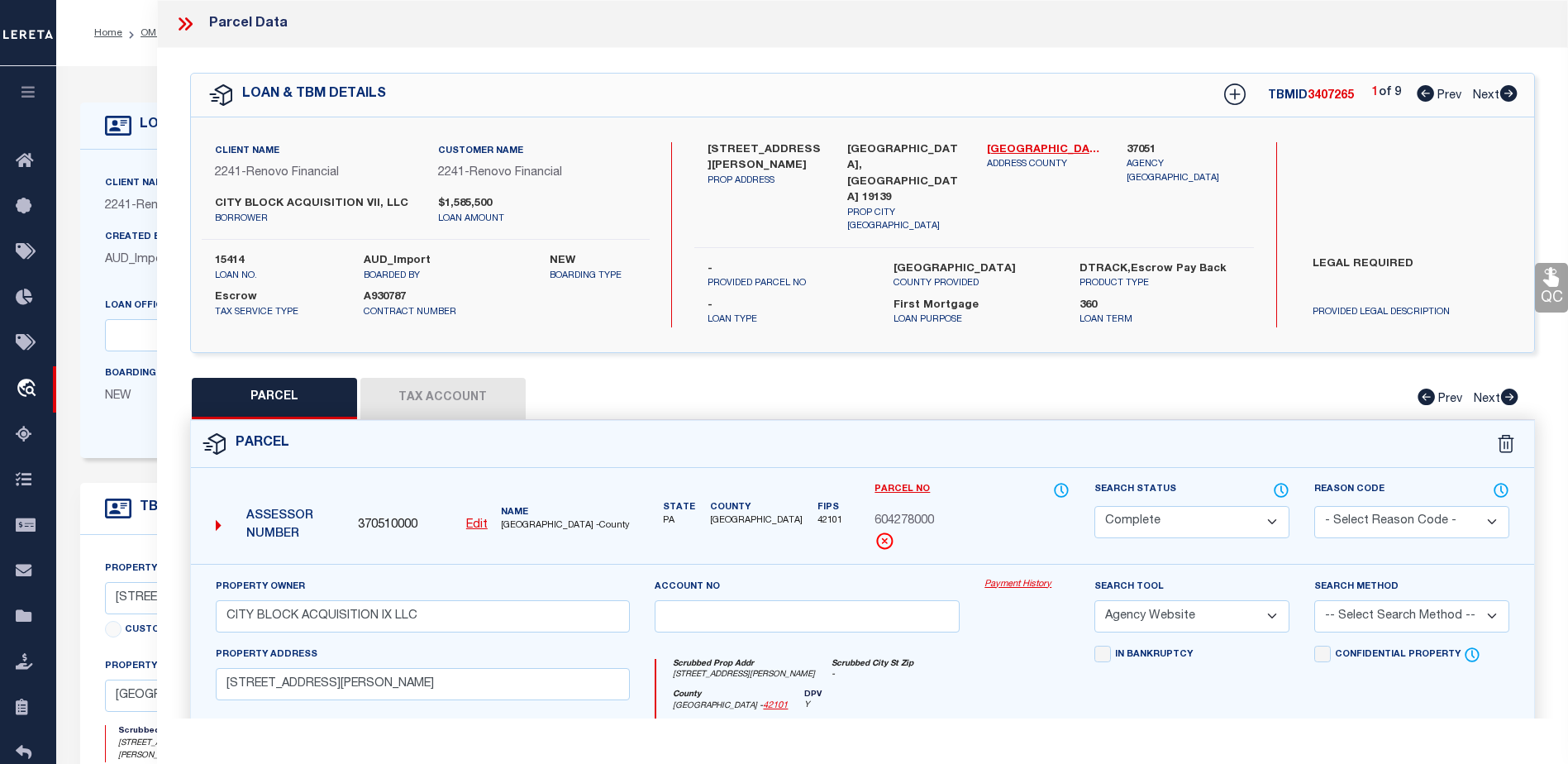
click at [1027, 577] on link "Payment History" at bounding box center [1027, 585] width 85 height 14
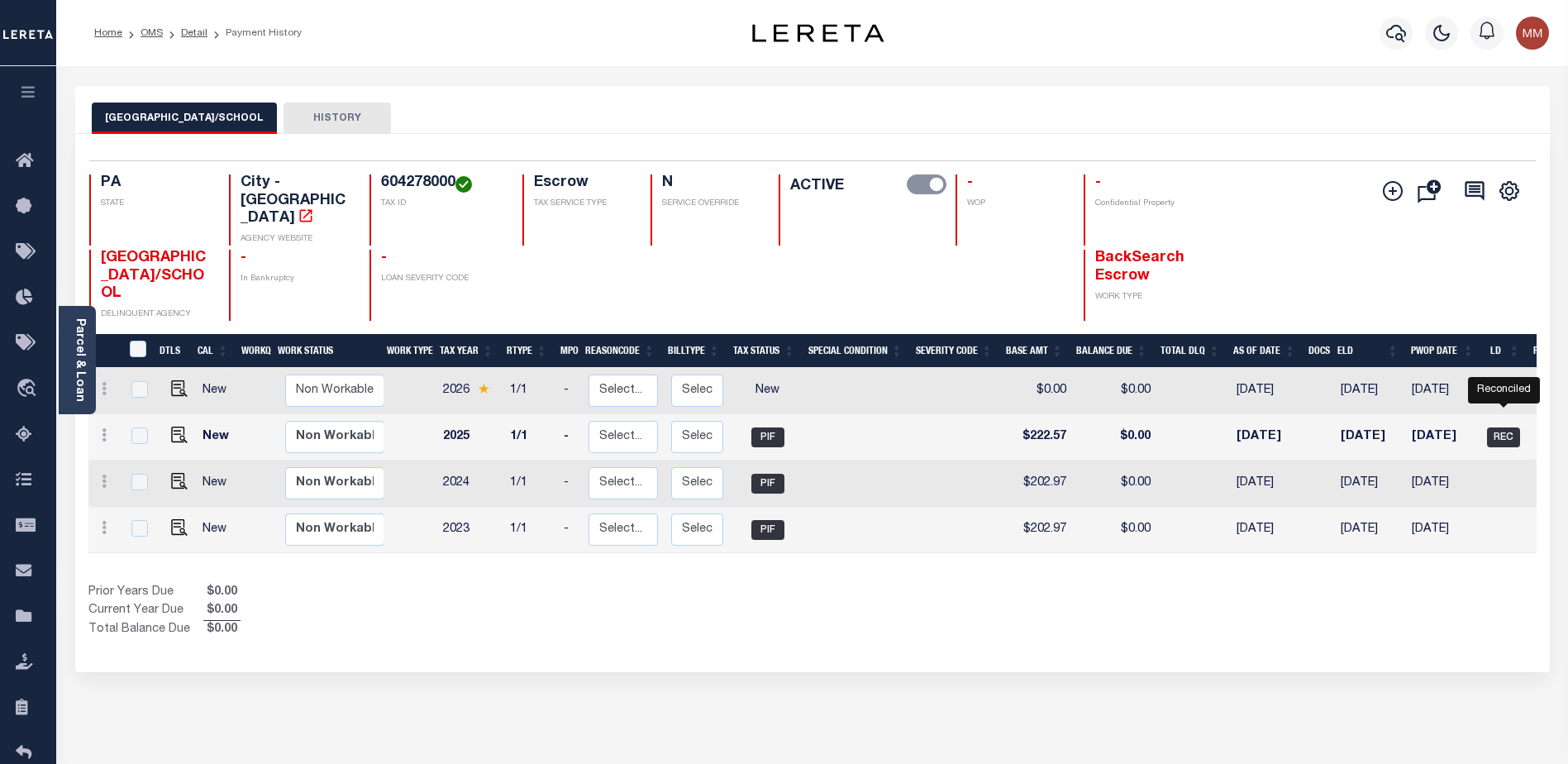
click at [1502, 427] on span "REC" at bounding box center [1502, 437] width 33 height 20
checkbox input "true"
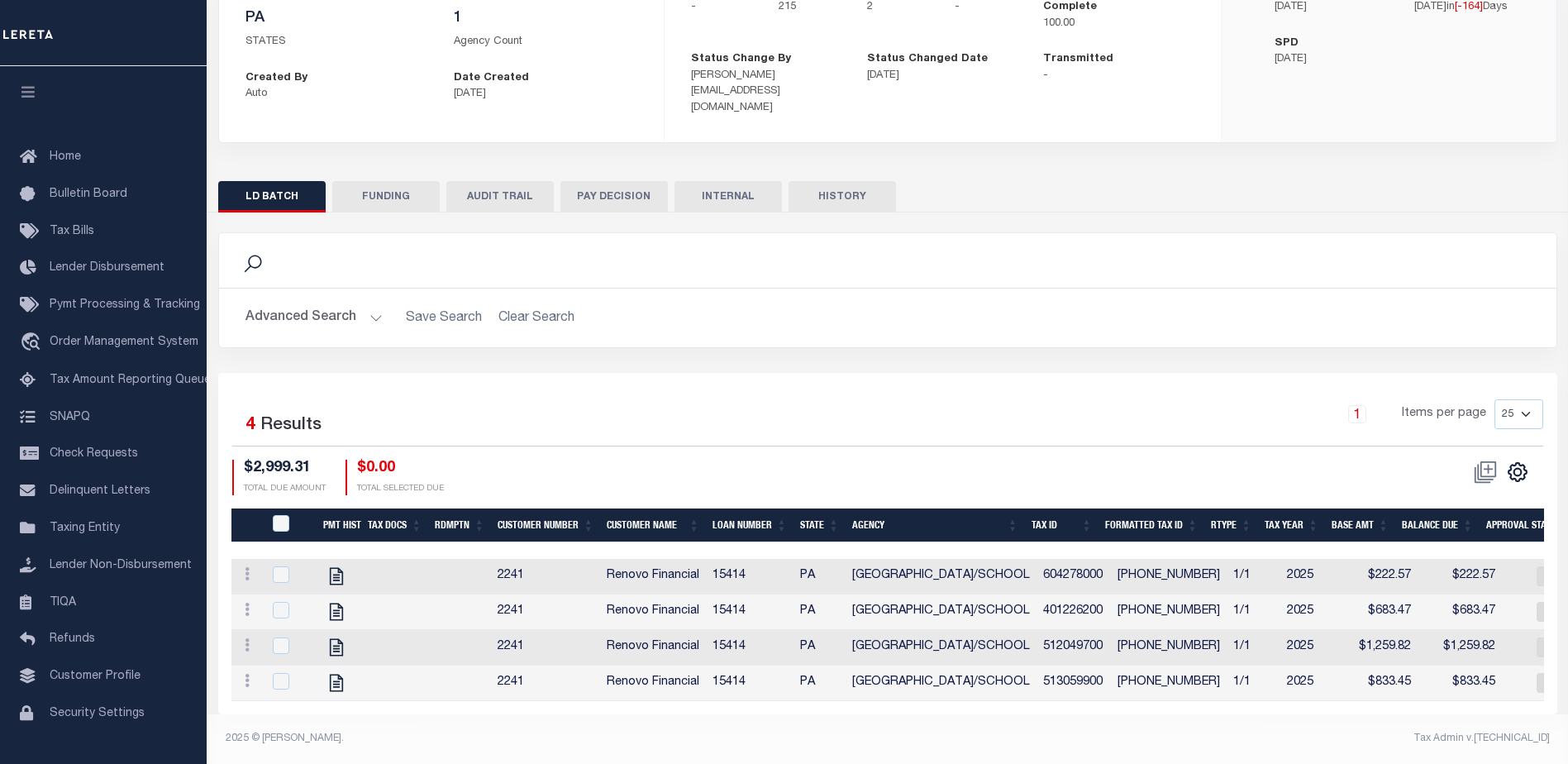
scroll to position [206, 0]
click at [121, 338] on link "travel_explore Order Management System" at bounding box center [103, 343] width 207 height 38
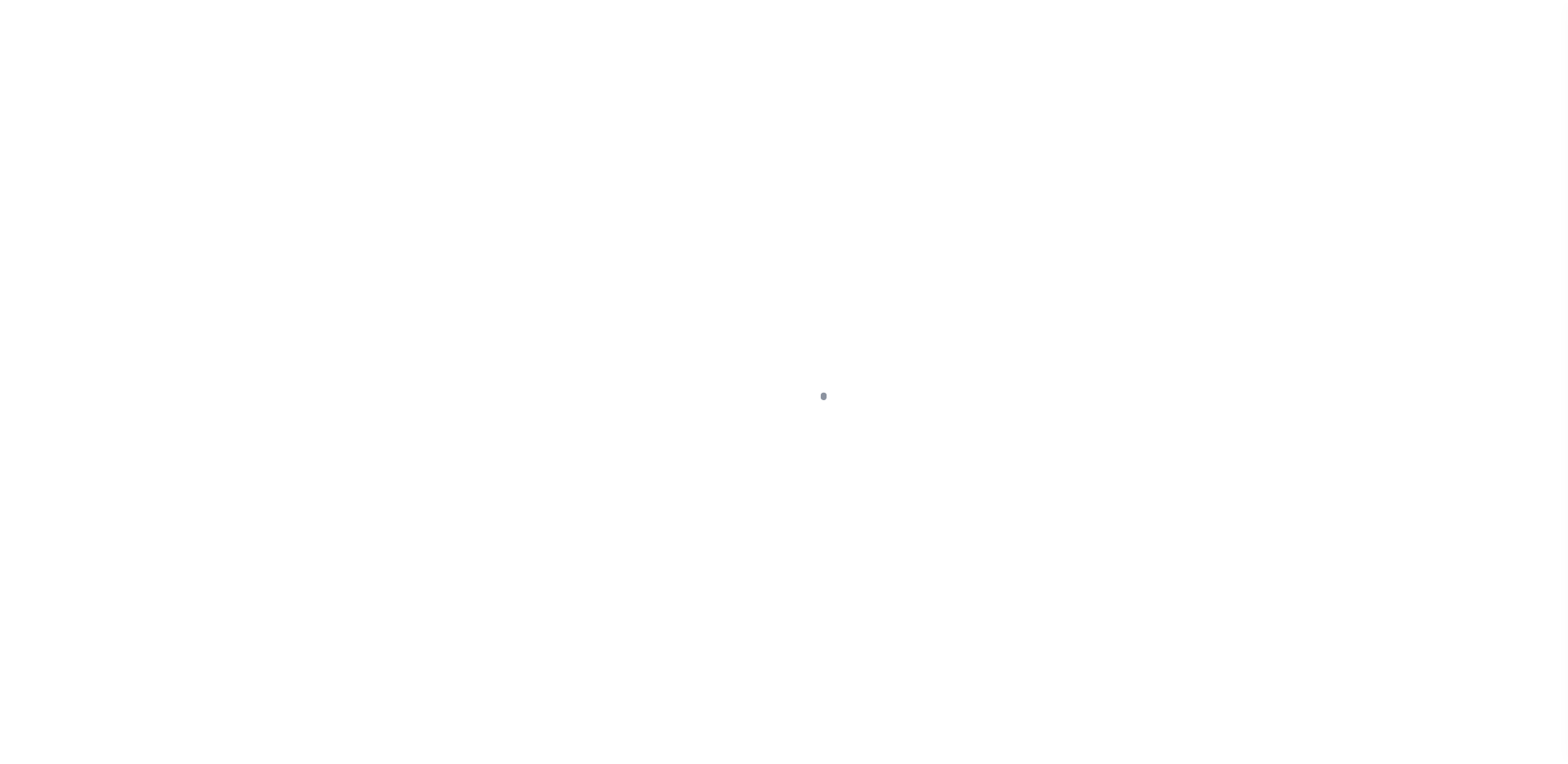
scroll to position [42, 0]
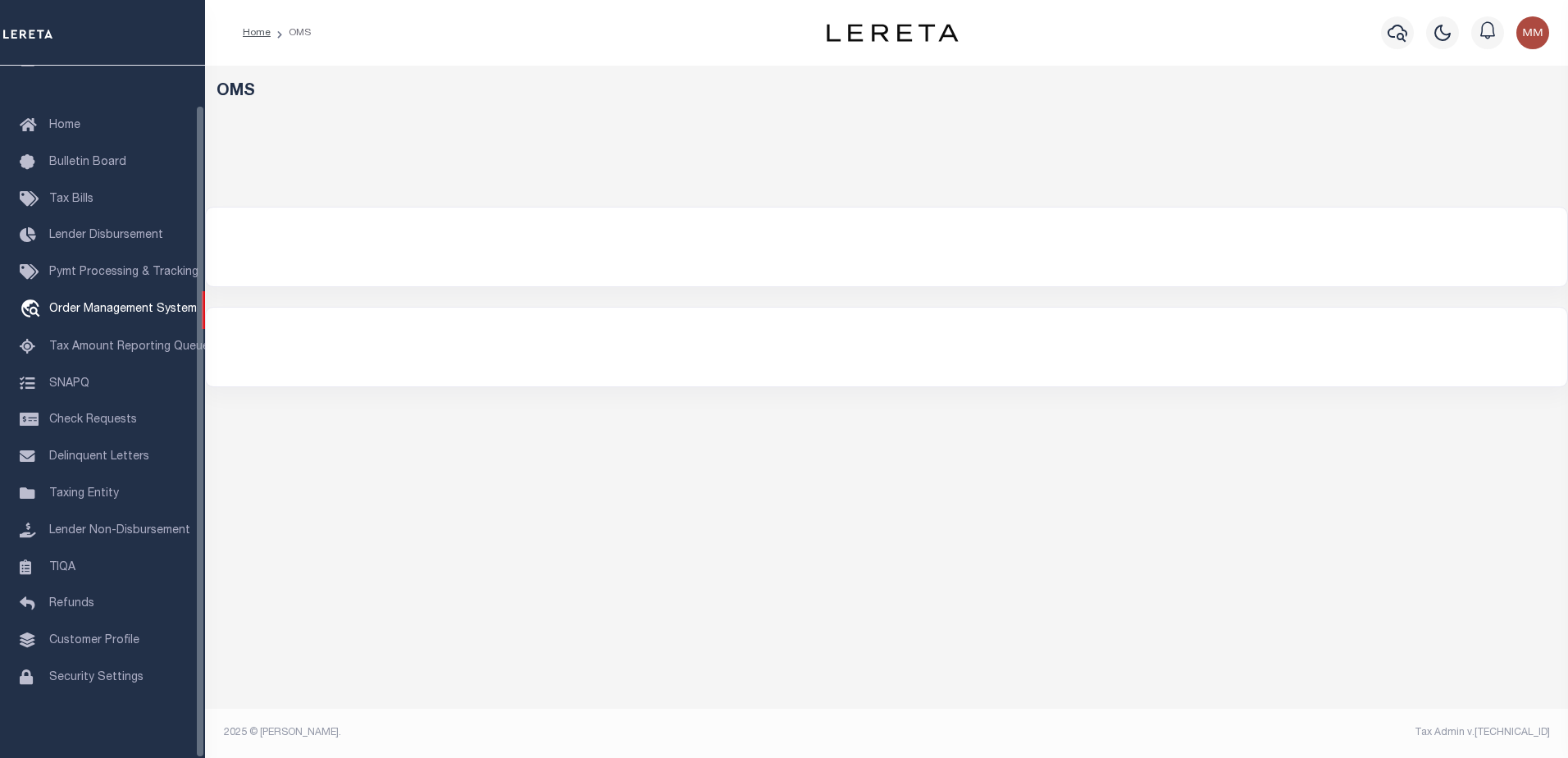
select select "200"
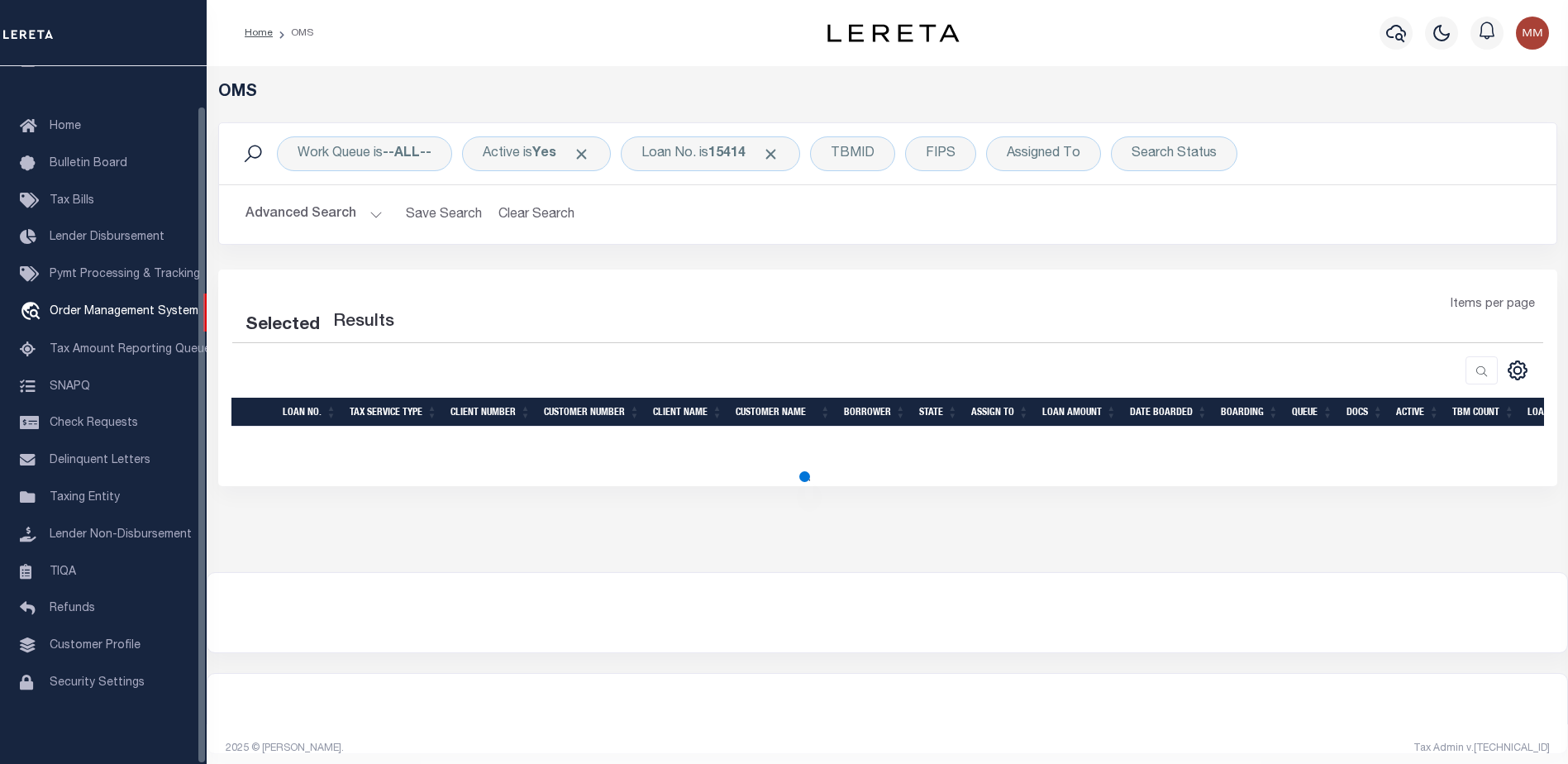
select select "200"
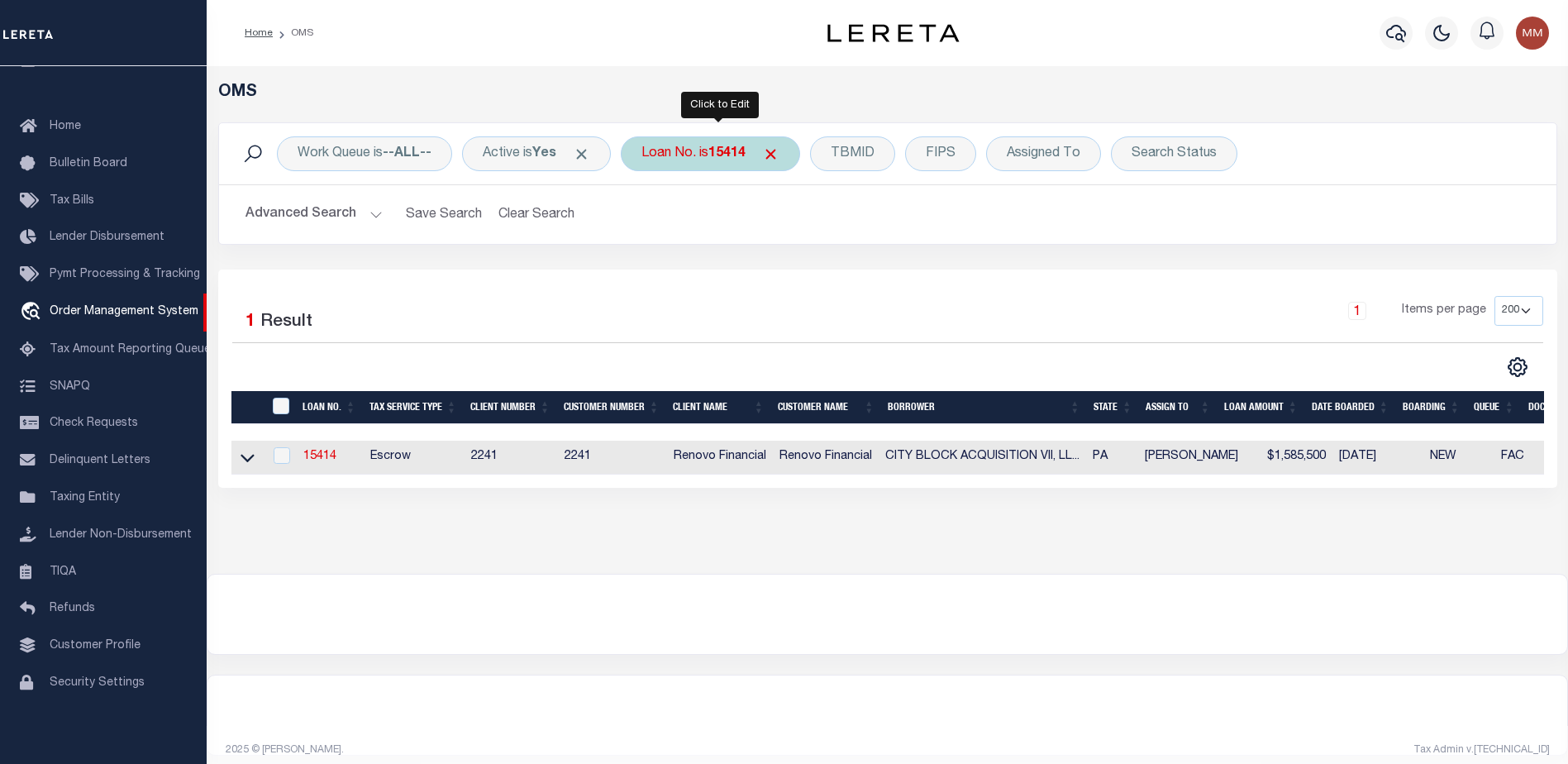
click at [693, 154] on div "Loan No. is 15414" at bounding box center [711, 153] width 179 height 35
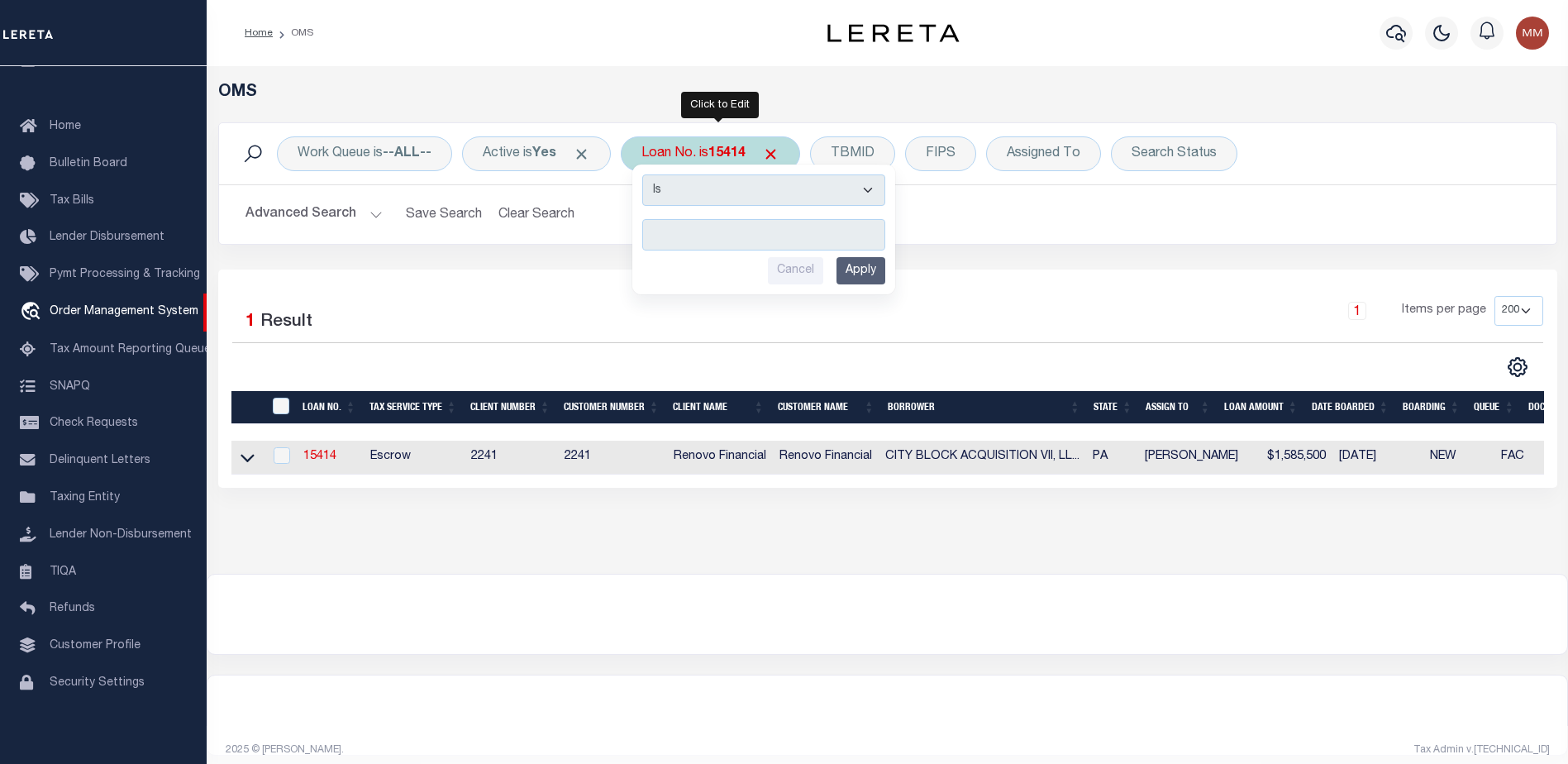
click at [698, 235] on input "text" at bounding box center [763, 235] width 243 height 31
type input "10021981"
click at [858, 268] on input "Apply" at bounding box center [860, 270] width 49 height 28
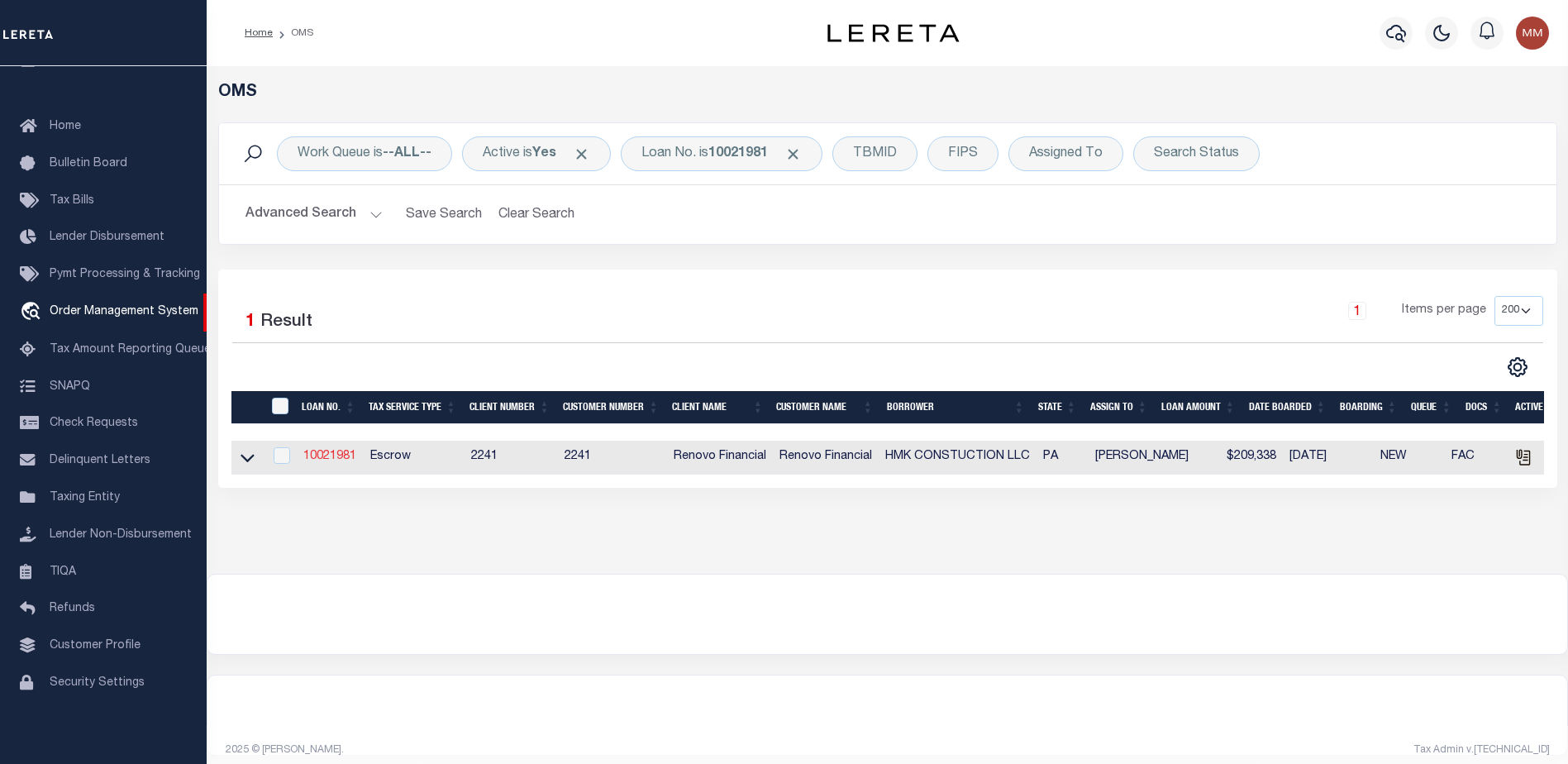
click at [329, 458] on link "10021981" at bounding box center [330, 456] width 53 height 12
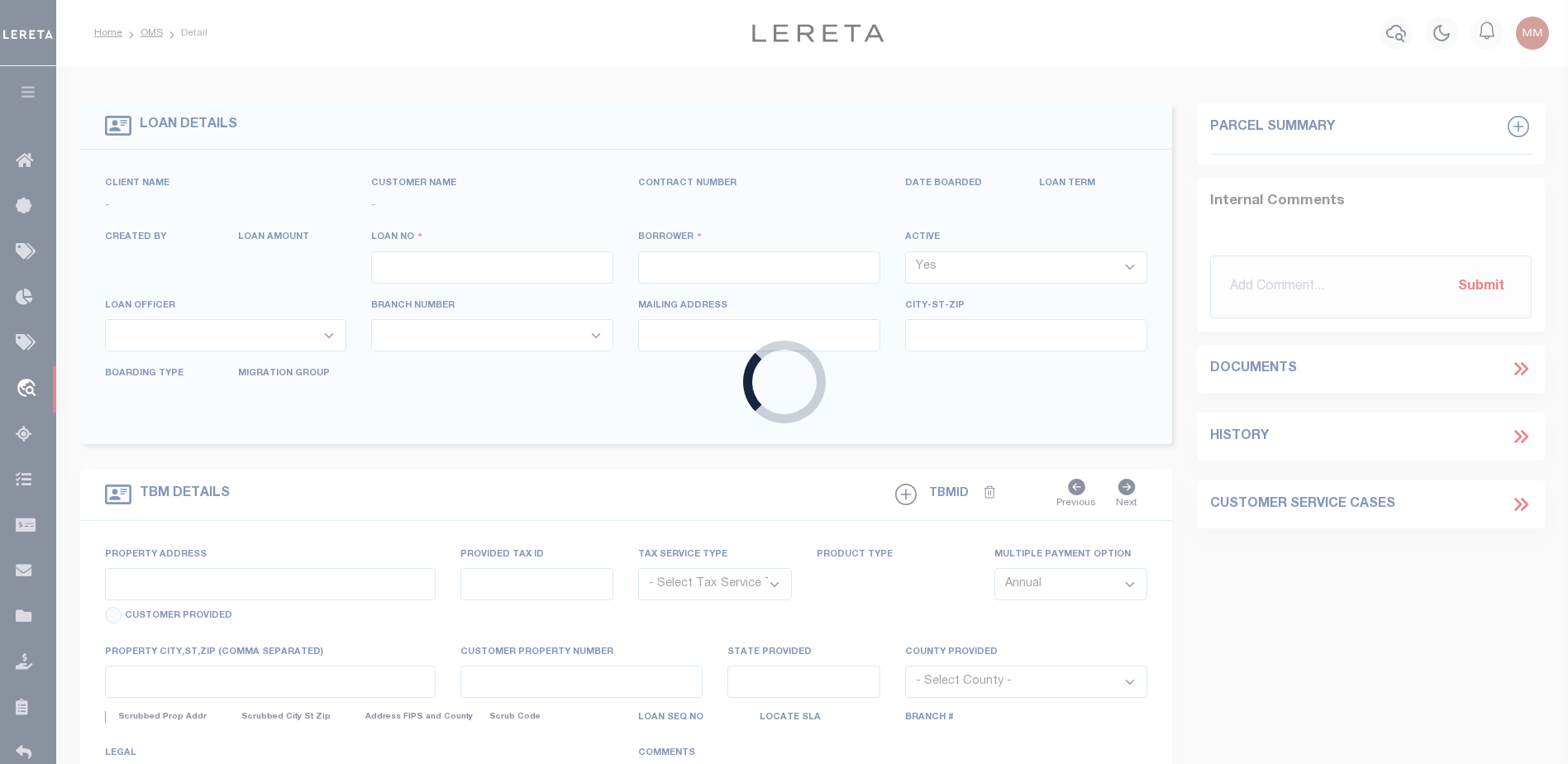
type input "10021981"
type input "HMK CONSTUCTION LLC"
select select
select select "10"
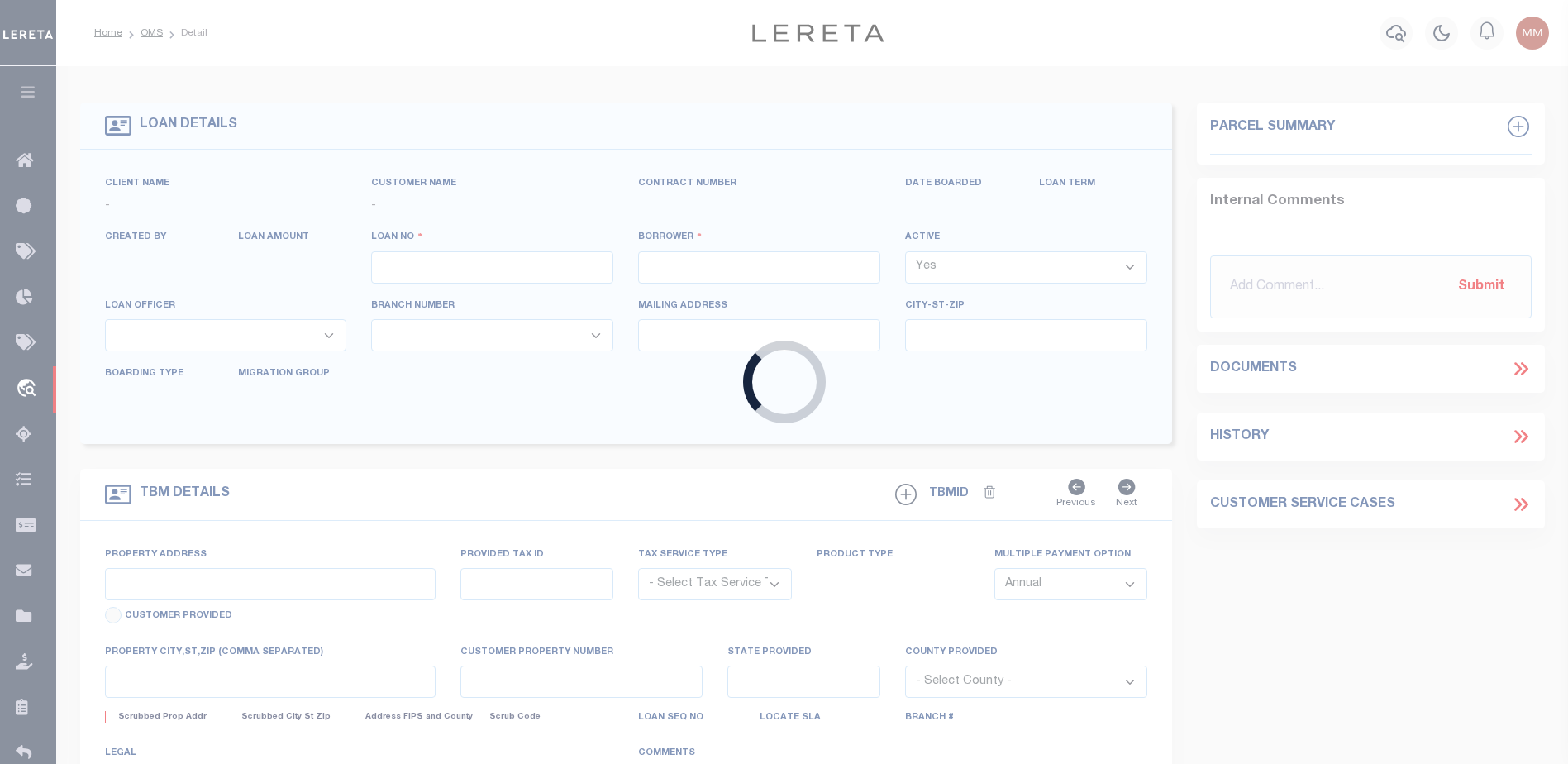
select select "Escrow"
select select "14701"
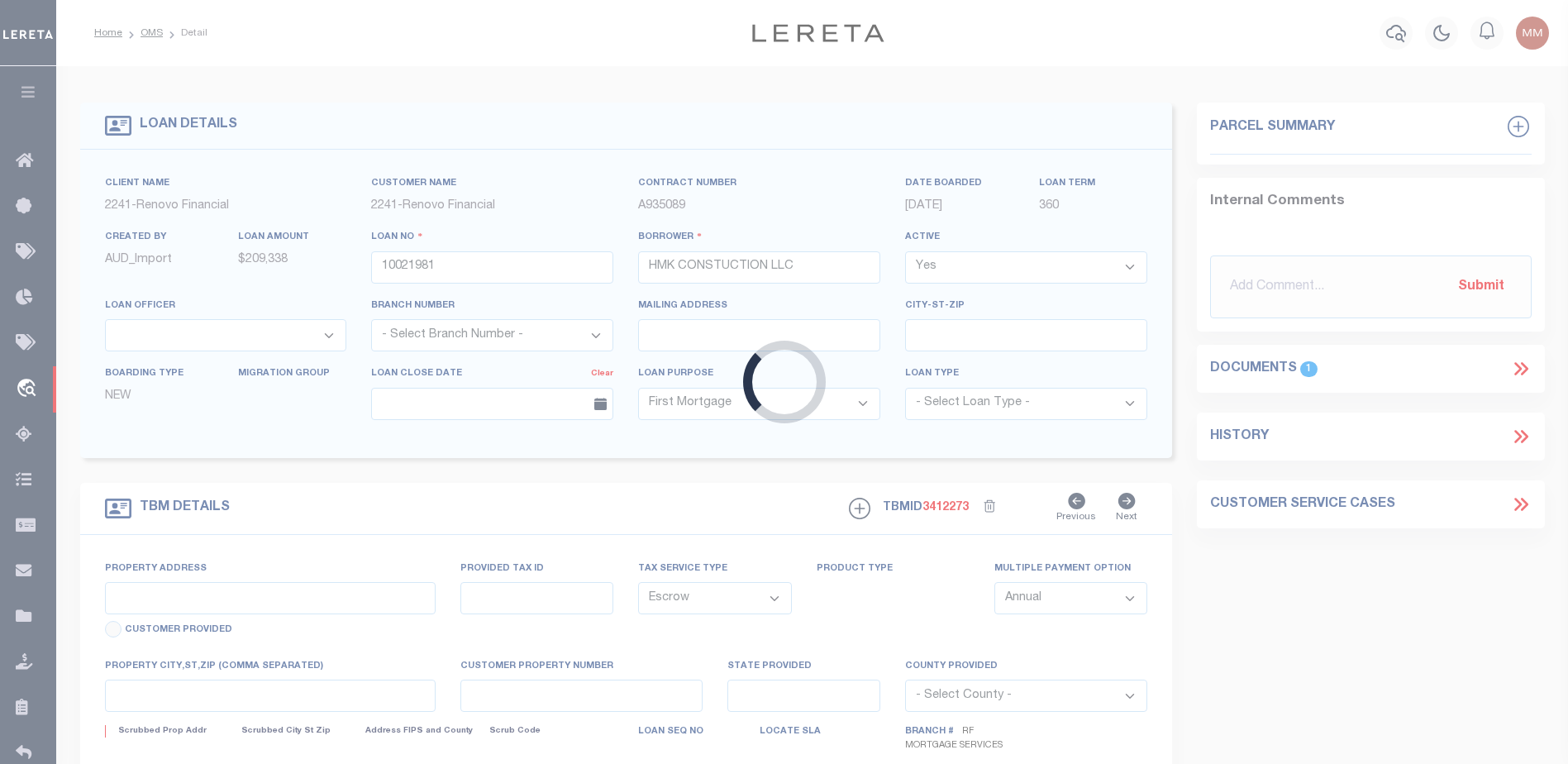
select select "25067"
type input "611 WEST SUTTER ROAD"
select select
type input "GLENSHAW, PA 15116"
type input "a0kUS000008GElZ"
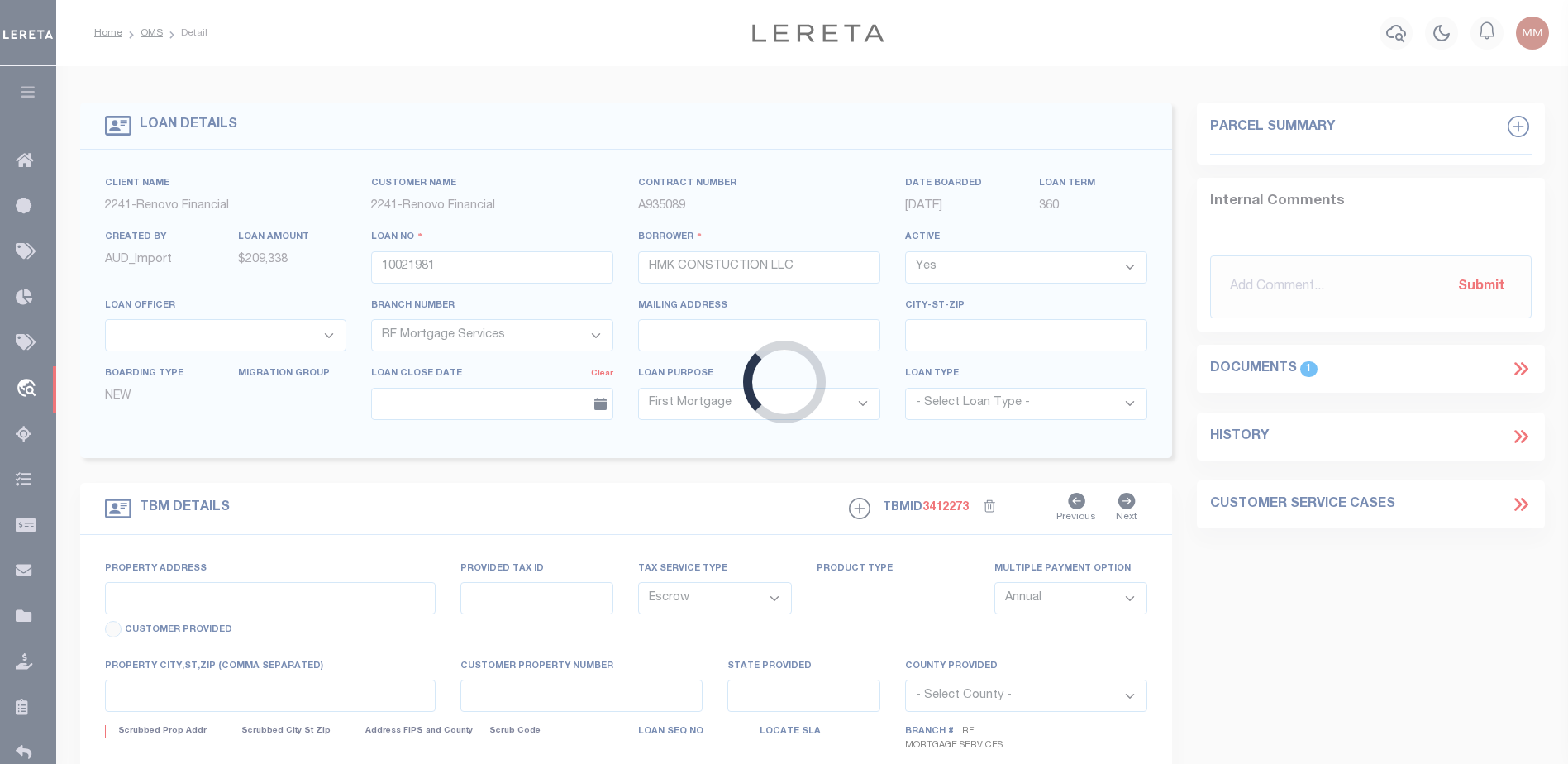
type input "PA"
select select
type textarea "LEGAL REQUIRED"
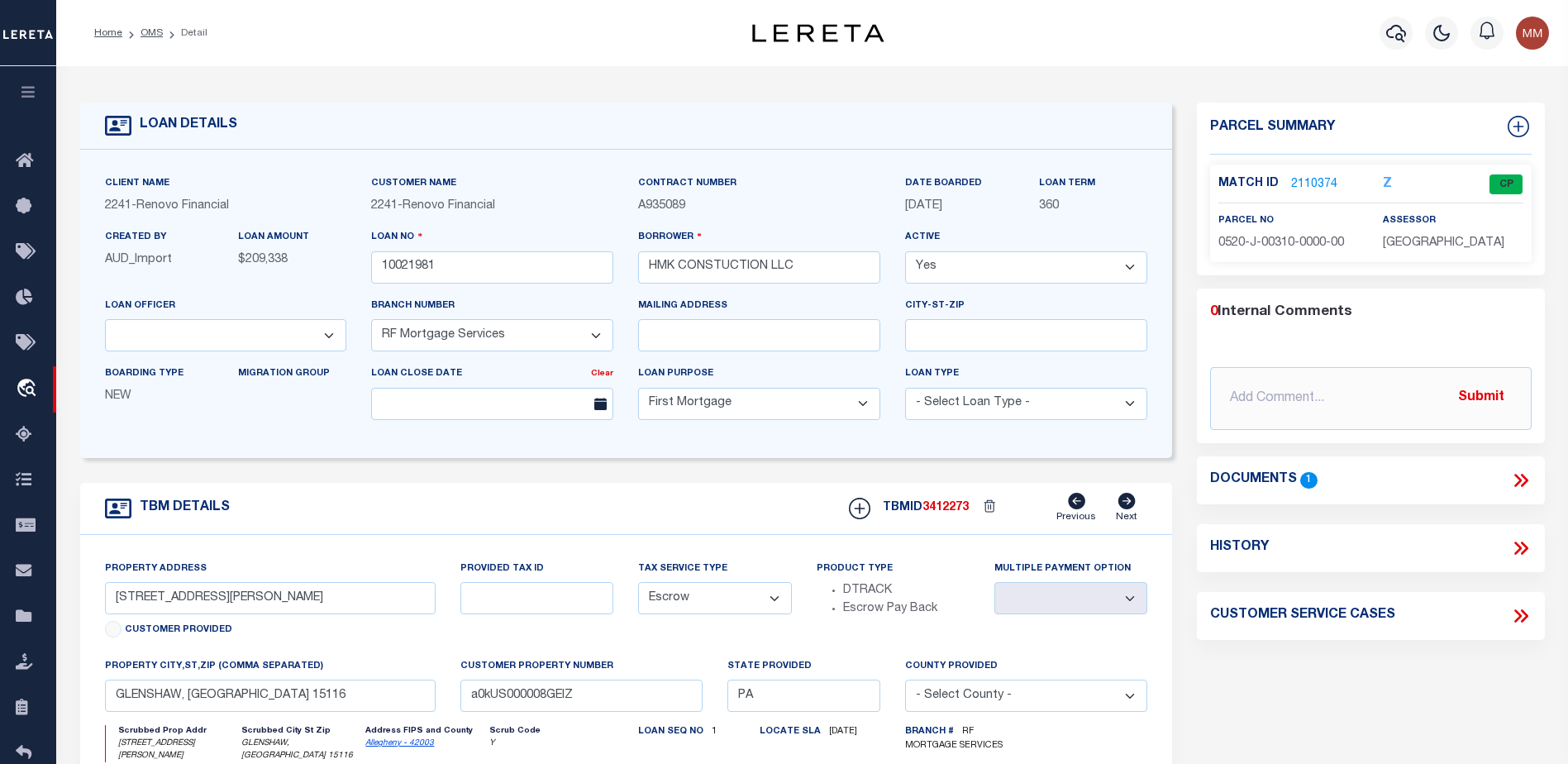
click at [1299, 176] on link "2110374" at bounding box center [1314, 185] width 46 height 18
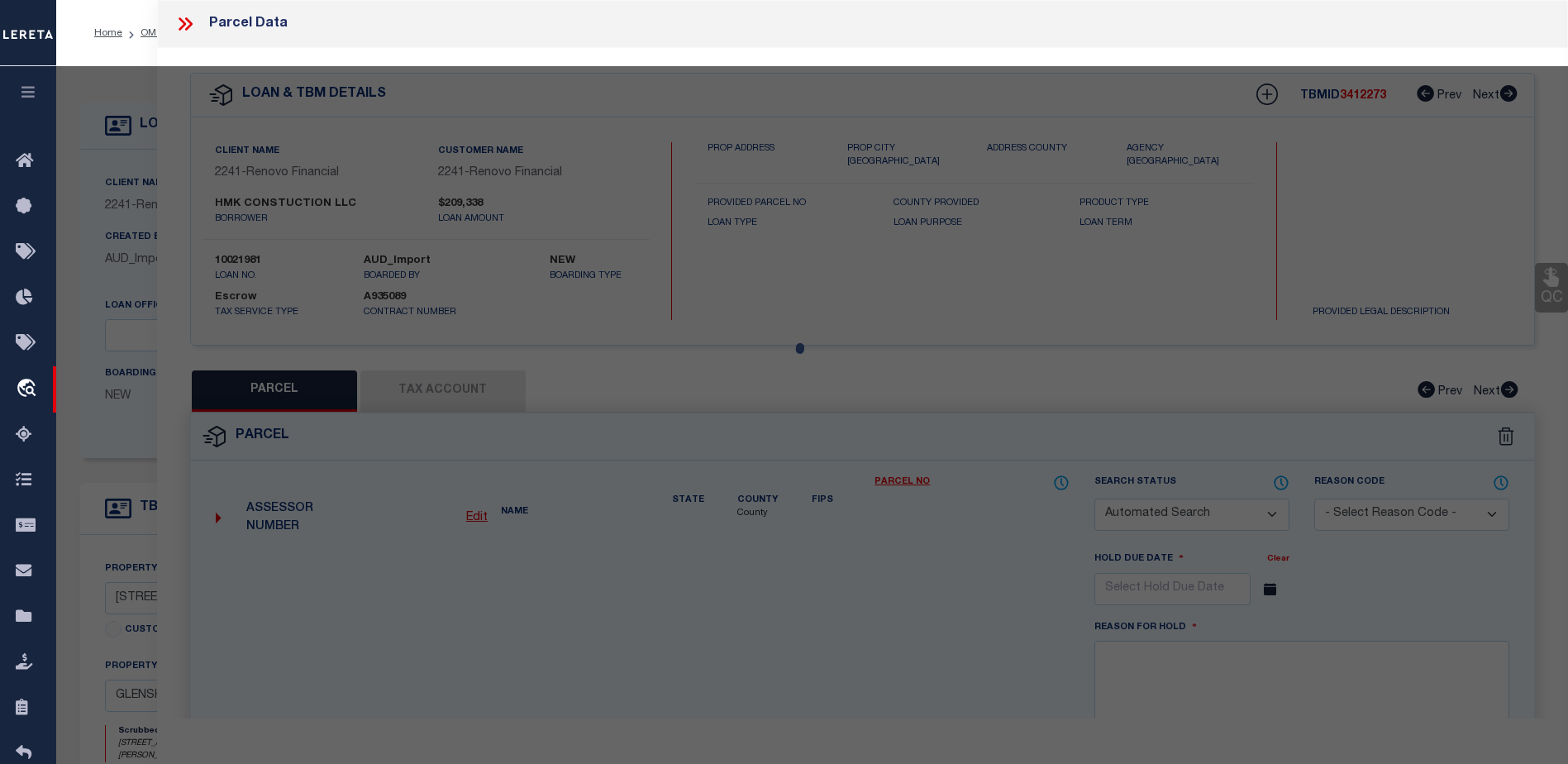
checkbox input "false"
select select "CP"
type input "HMK CONSTRUCTION LLC"
select select "AGW"
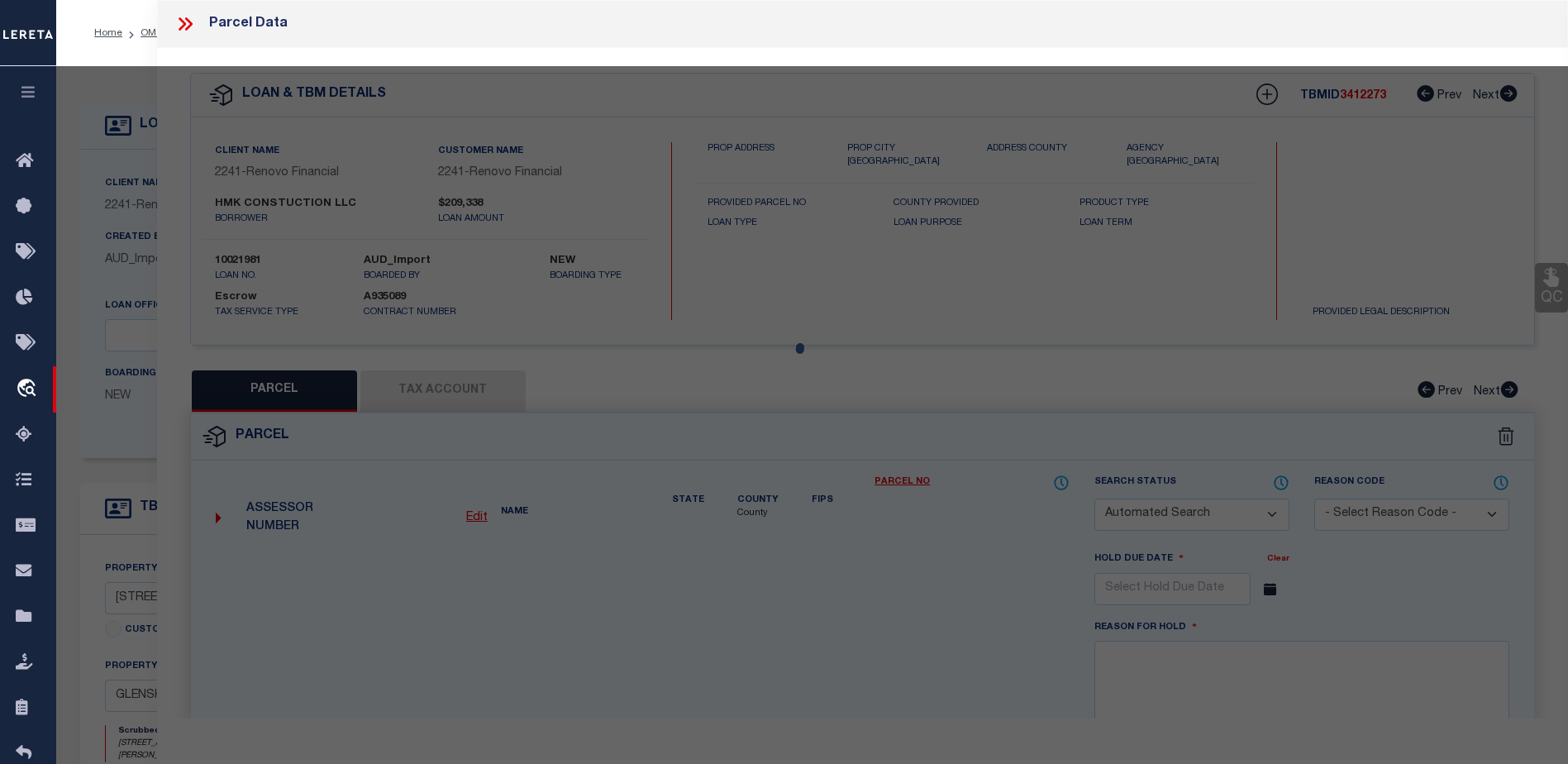
select select
type input "611 W SUTTER RD"
type input "GLENSHAW, PA 15116"
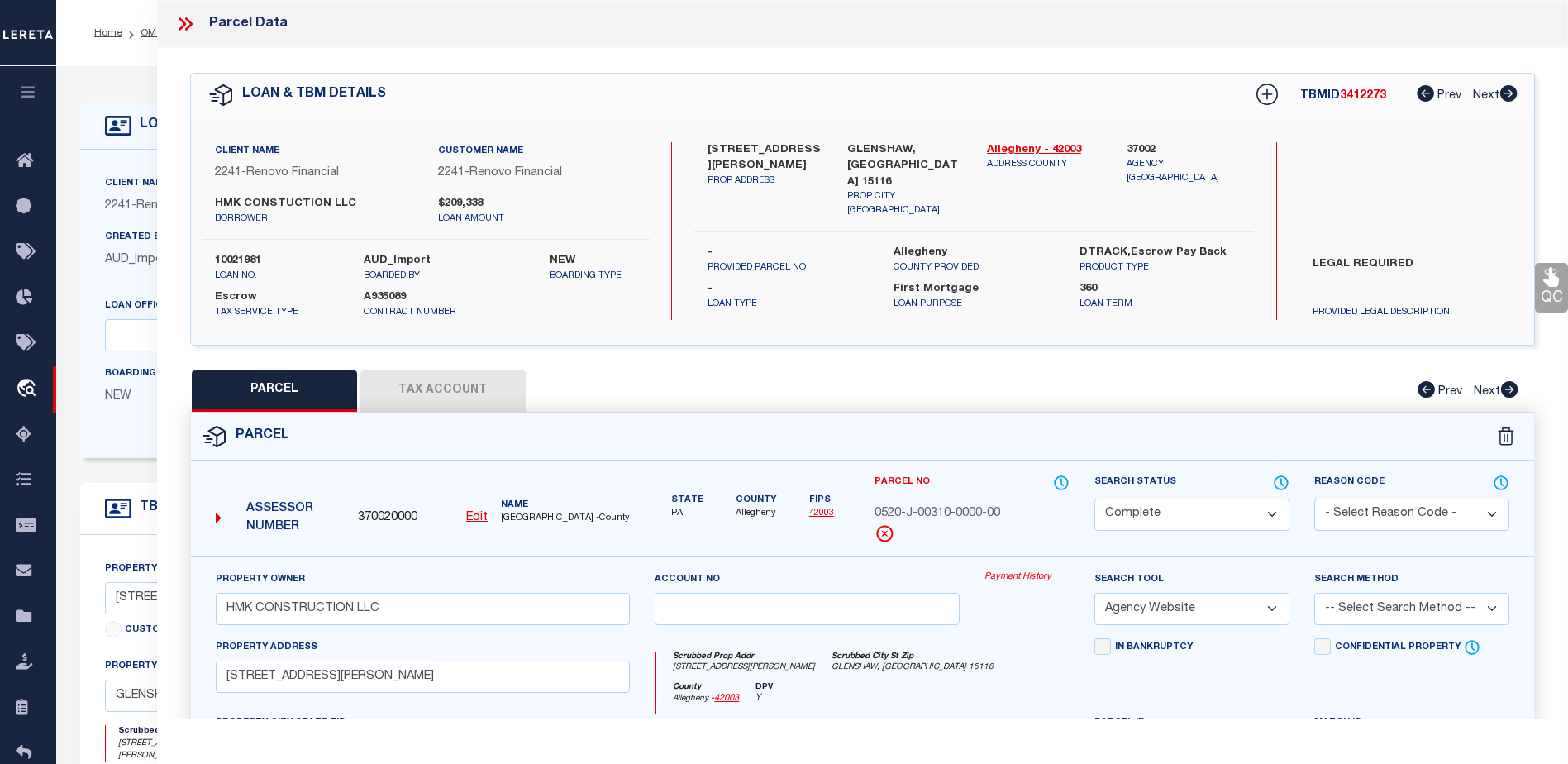
click at [1000, 575] on link "Payment History" at bounding box center [1027, 577] width 85 height 14
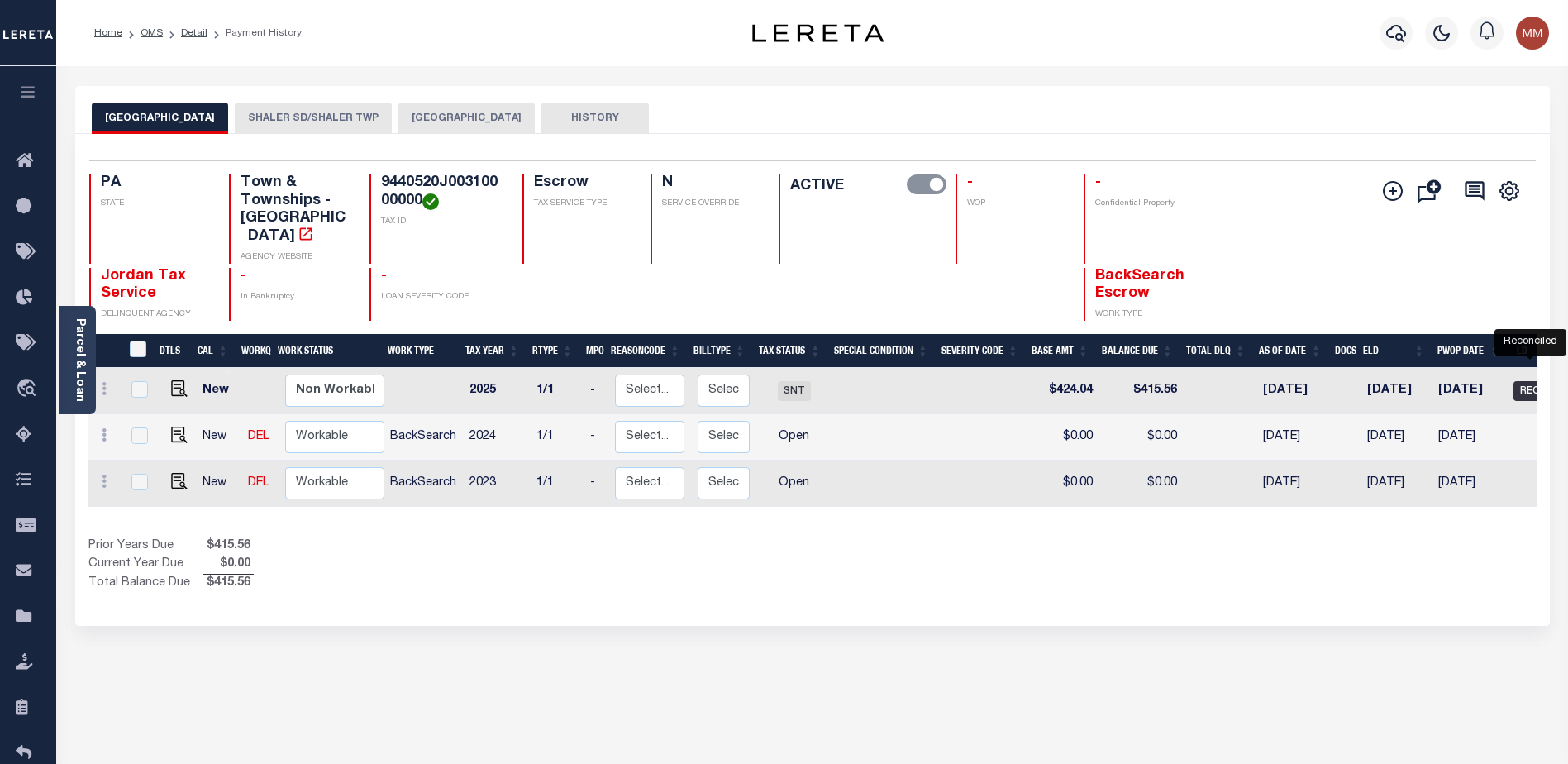
click at [1524, 381] on span "REC" at bounding box center [1529, 391] width 33 height 20
checkbox input "true"
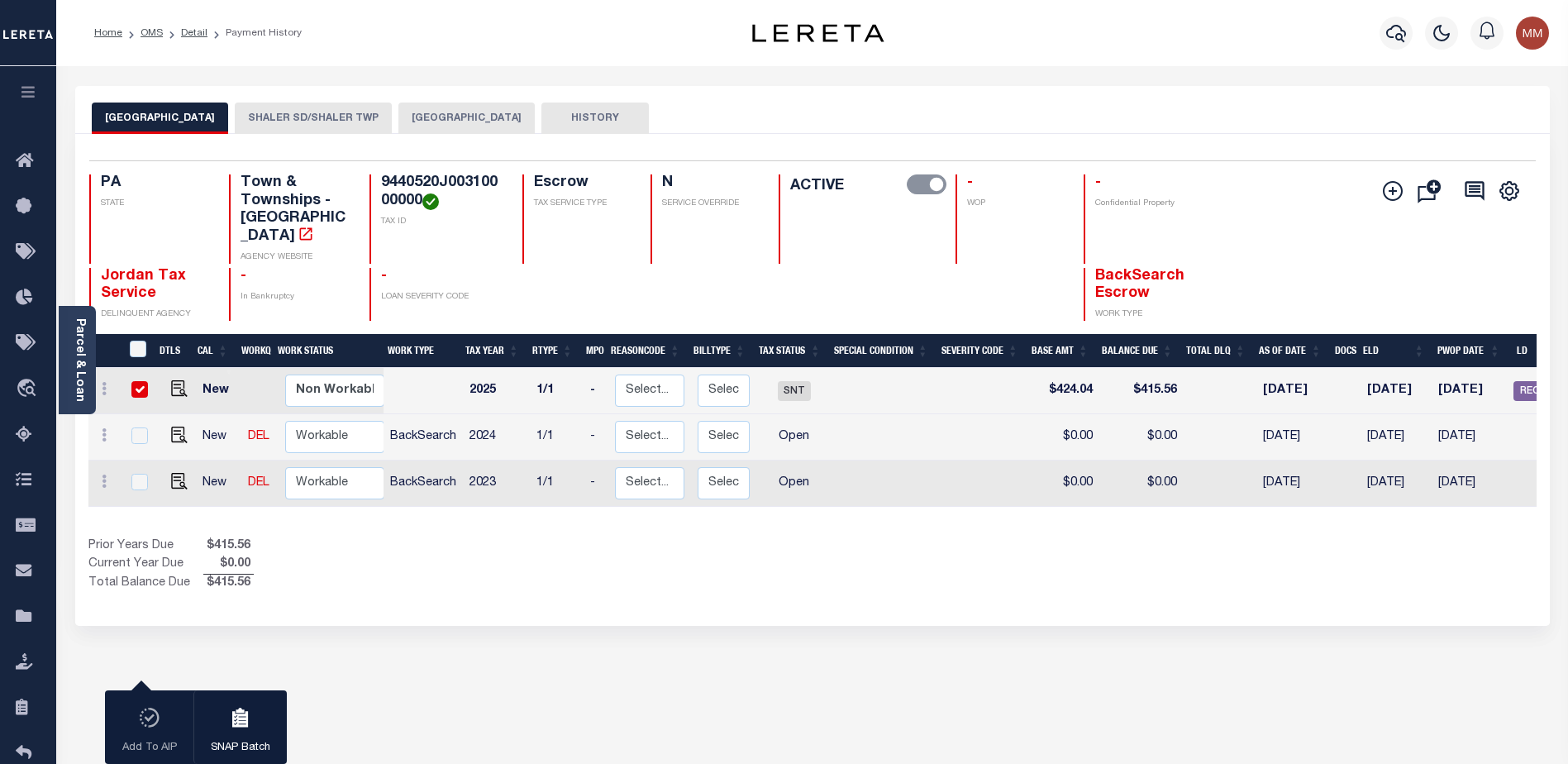
click at [269, 110] on button "SHALER SD/SHALER TWP" at bounding box center [313, 117] width 157 height 31
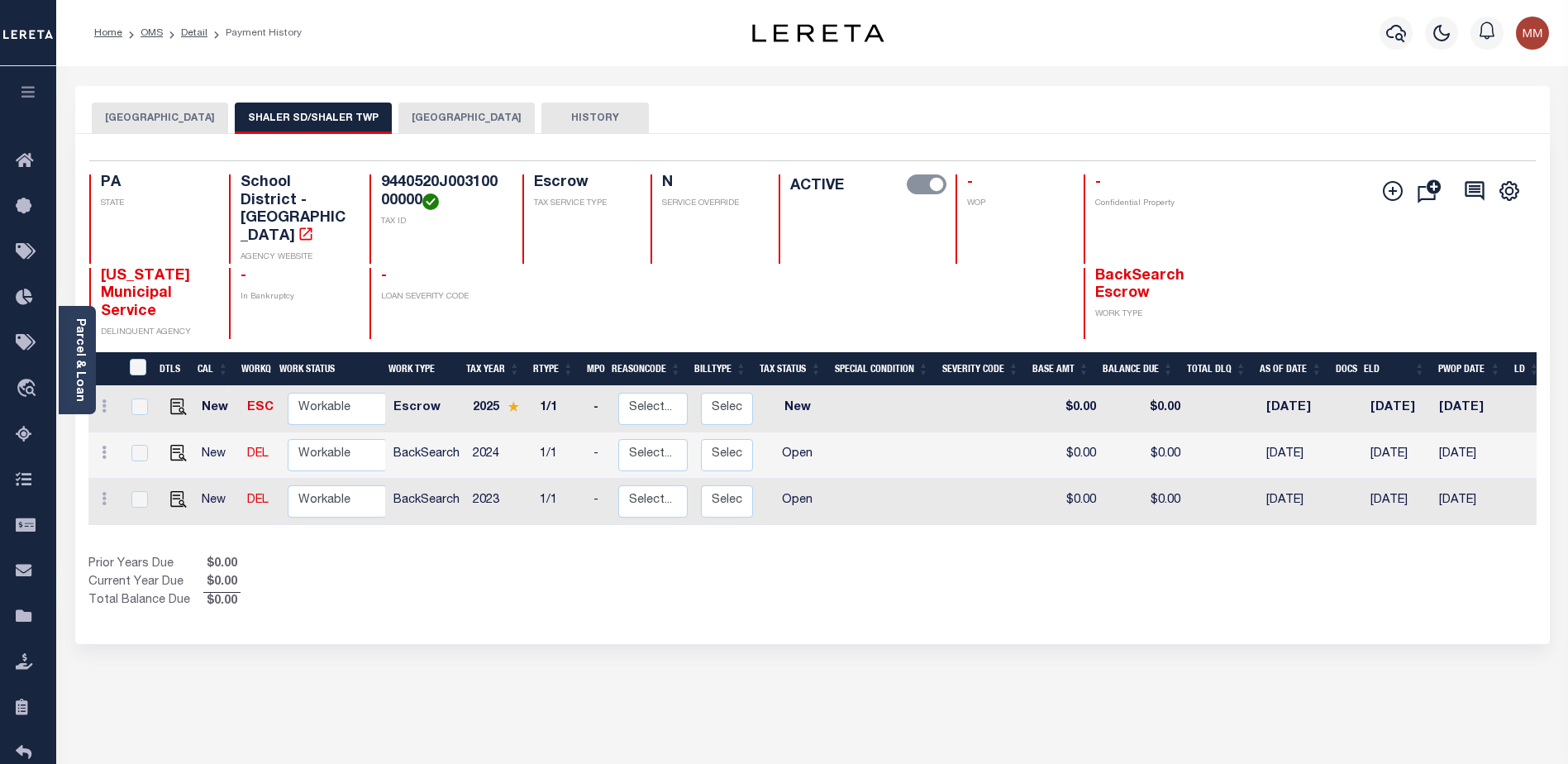
click at [431, 110] on button "ALLEGHENY COUNTY" at bounding box center [466, 117] width 136 height 31
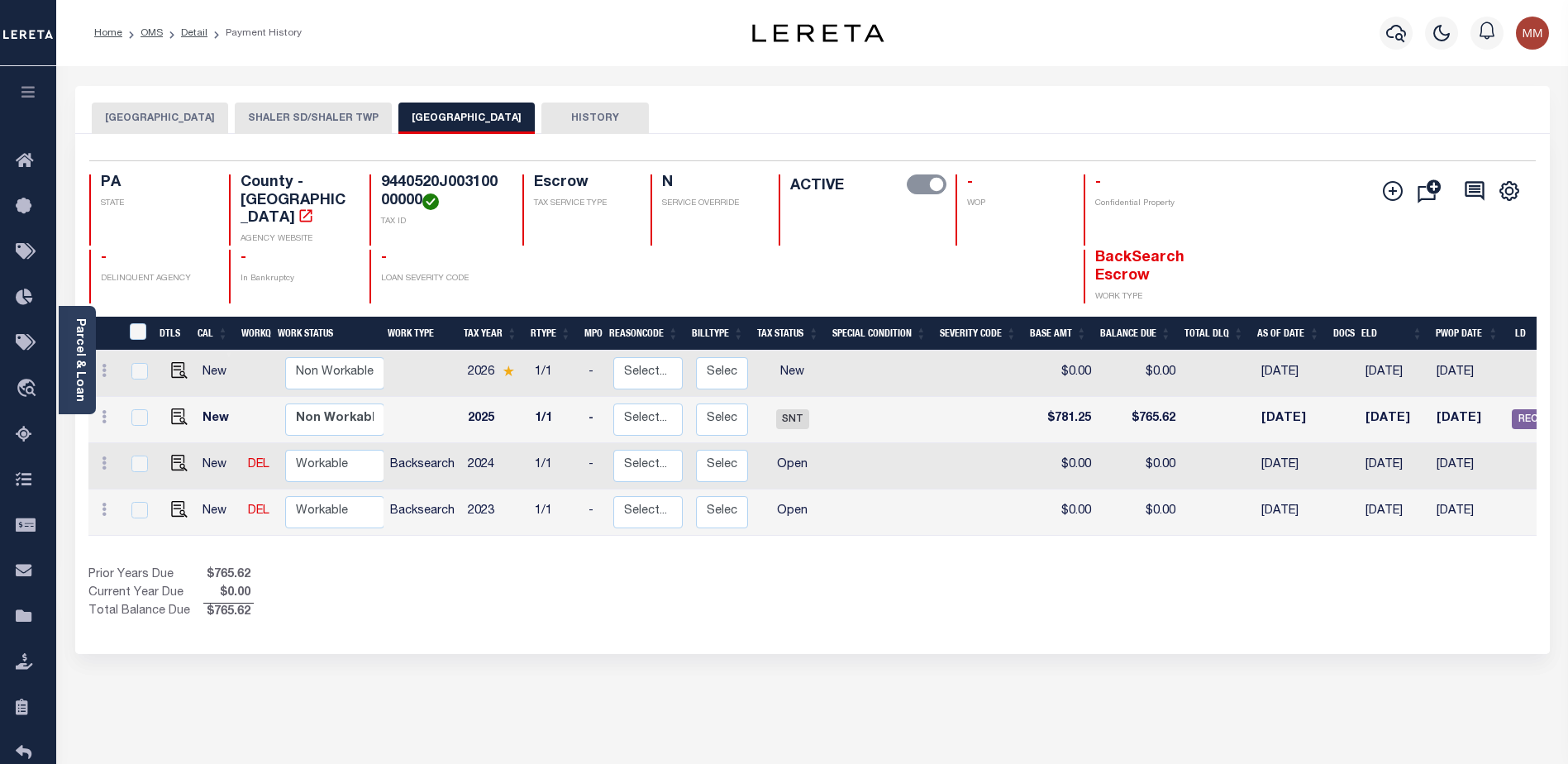
click at [434, 115] on button "ALLEGHENY COUNTY" at bounding box center [466, 117] width 136 height 31
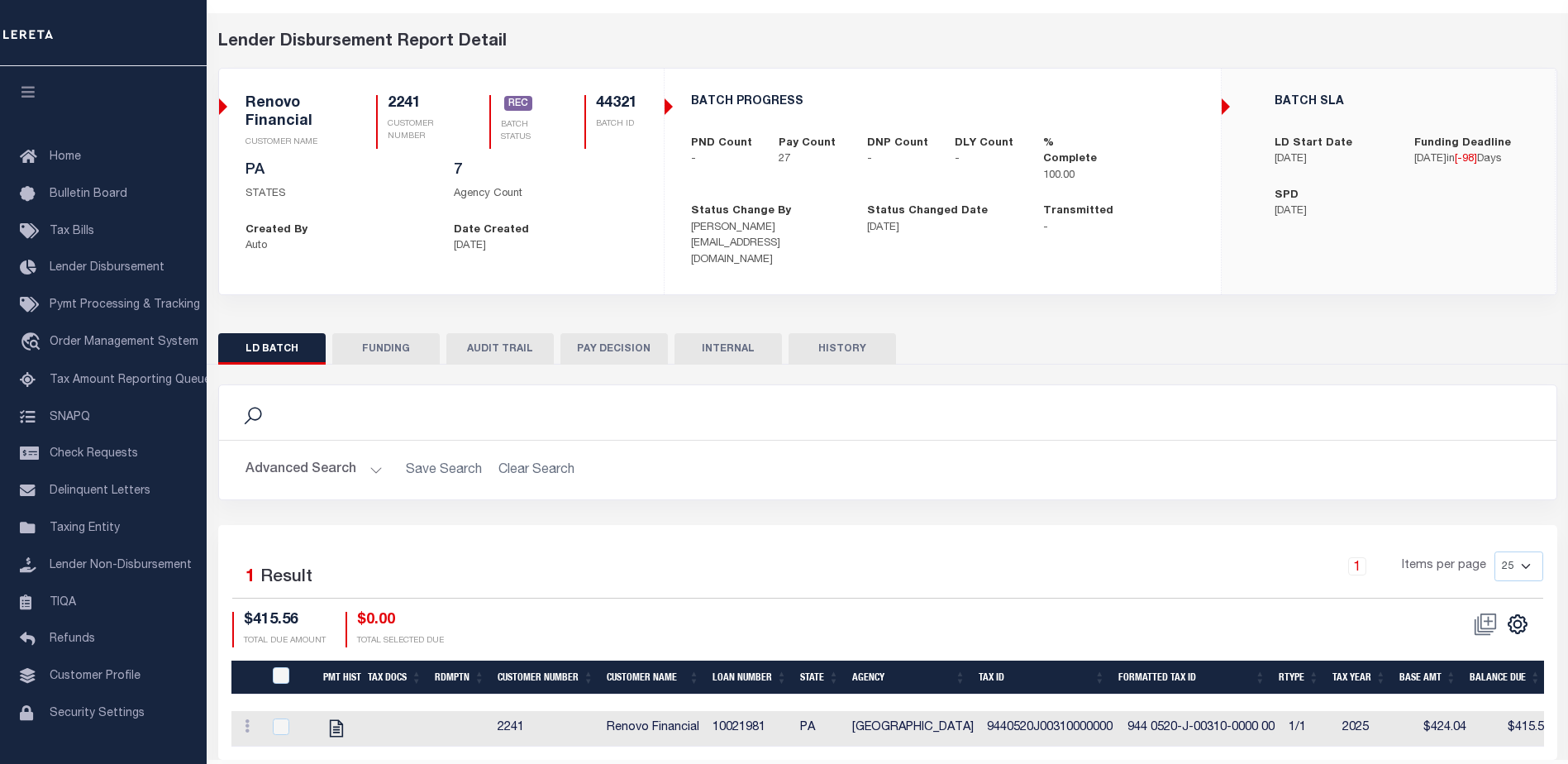
scroll to position [14, 0]
